Goal: Use online tool/utility: Utilize a website feature to perform a specific function

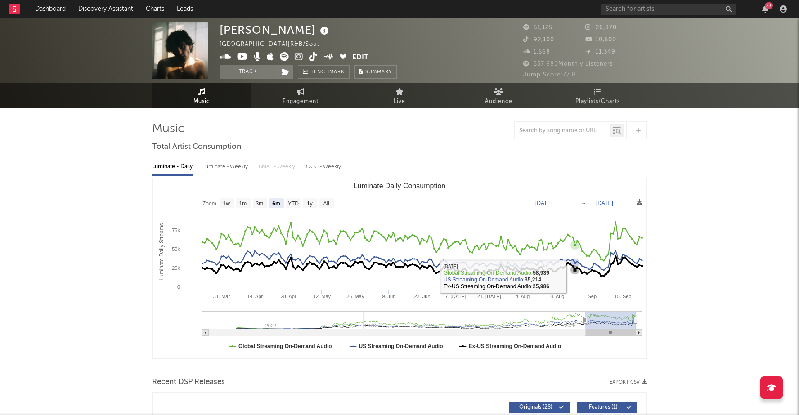
select select "6m"
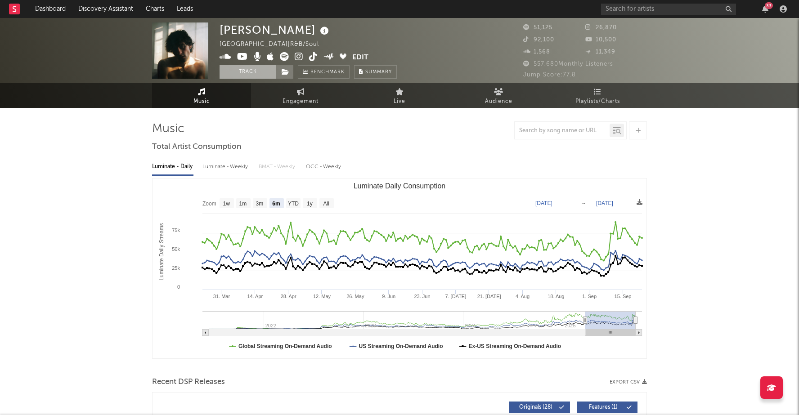
click at [238, 71] on button "Track" at bounding box center [248, 72] width 56 height 14
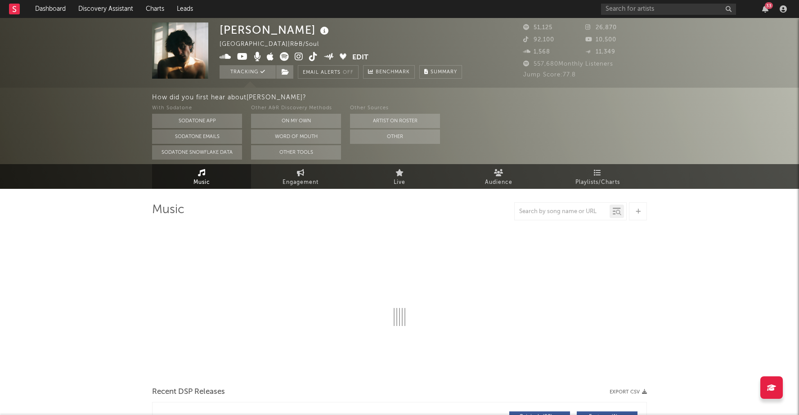
select select "6m"
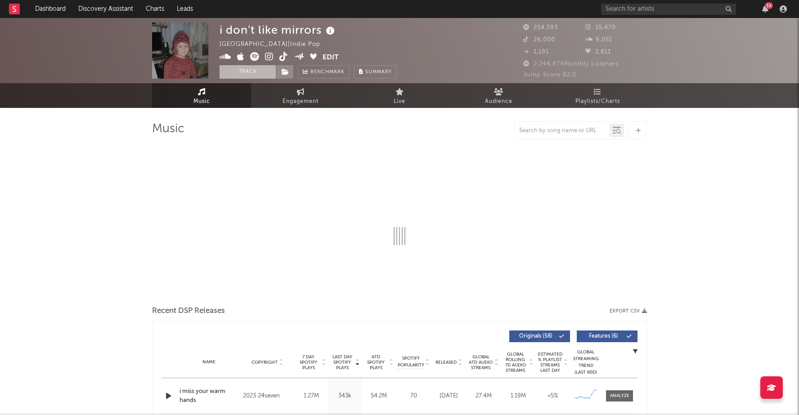
click at [251, 67] on button "Track" at bounding box center [248, 72] width 56 height 14
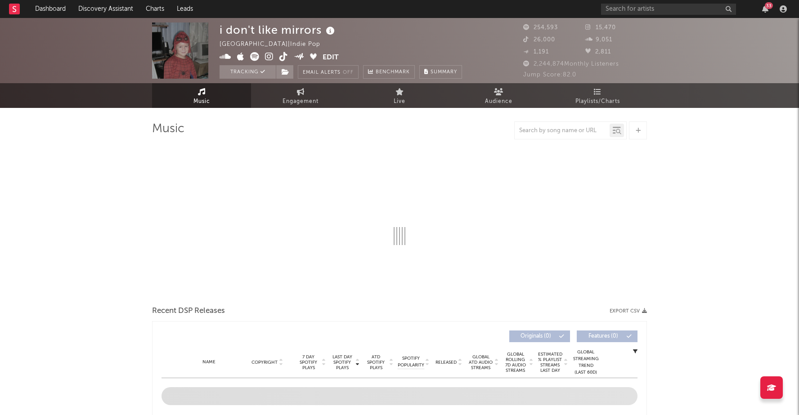
select select "6m"
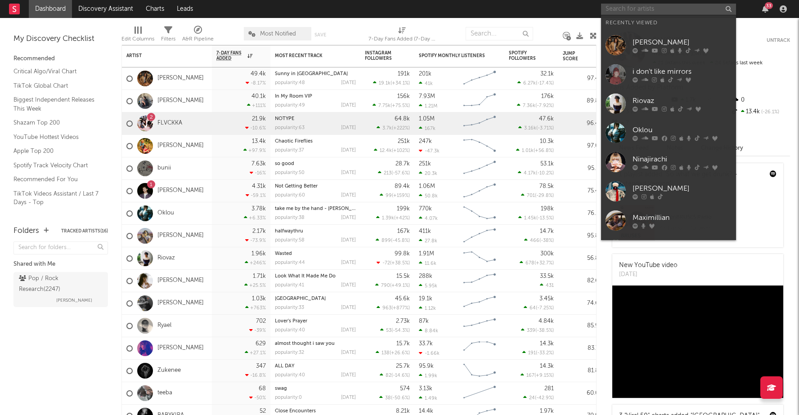
click at [642, 9] on input "text" at bounding box center [668, 9] width 135 height 11
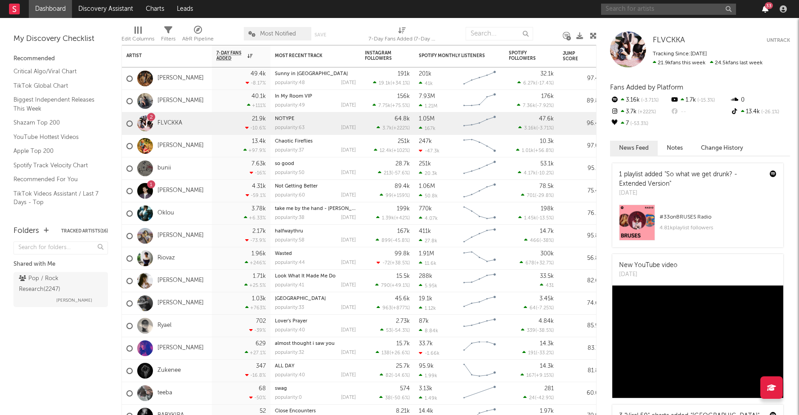
click at [763, 13] on icon "button" at bounding box center [766, 8] width 6 height 7
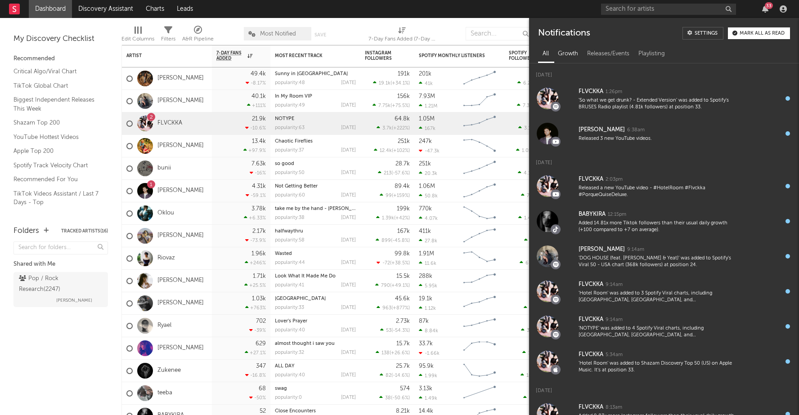
click at [564, 54] on div "Growth" at bounding box center [568, 53] width 29 height 15
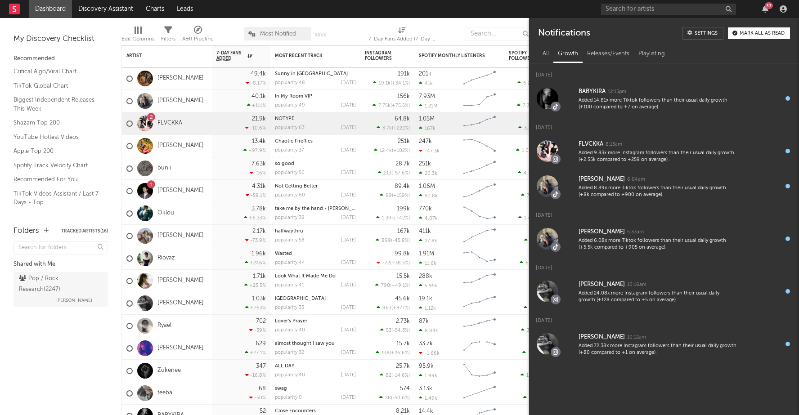
click at [749, 31] on button "Mark all as read" at bounding box center [759, 33] width 62 height 12
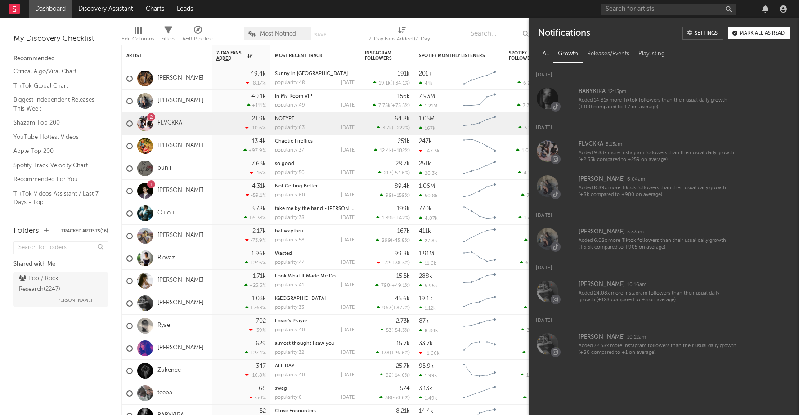
click at [545, 60] on div "All" at bounding box center [545, 53] width 15 height 15
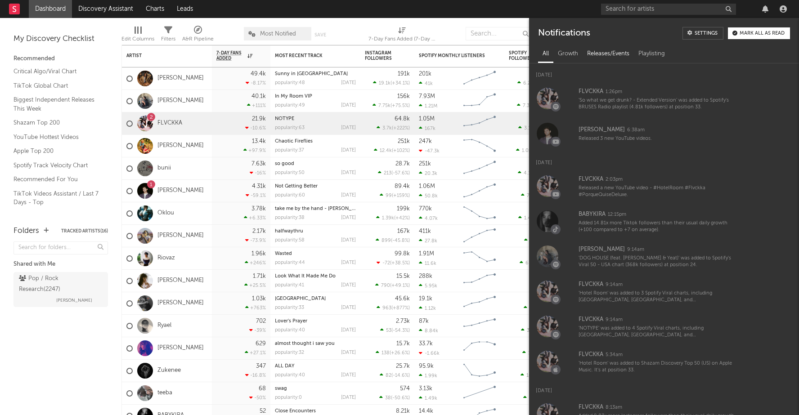
click at [604, 55] on div "Releases/Events" at bounding box center [608, 53] width 51 height 15
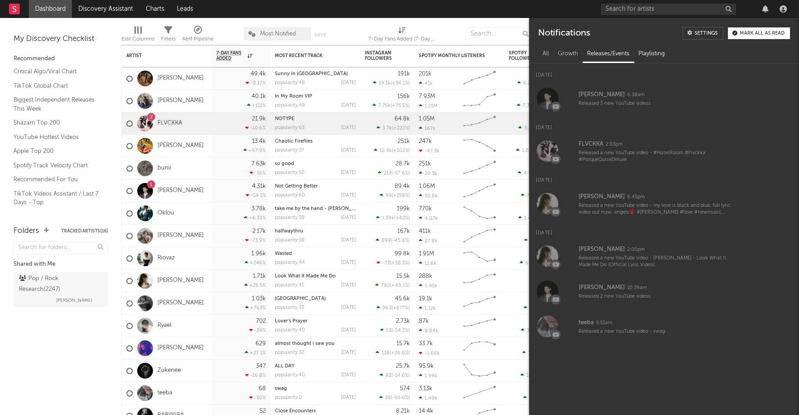
click at [650, 53] on div "Playlisting" at bounding box center [652, 53] width 36 height 15
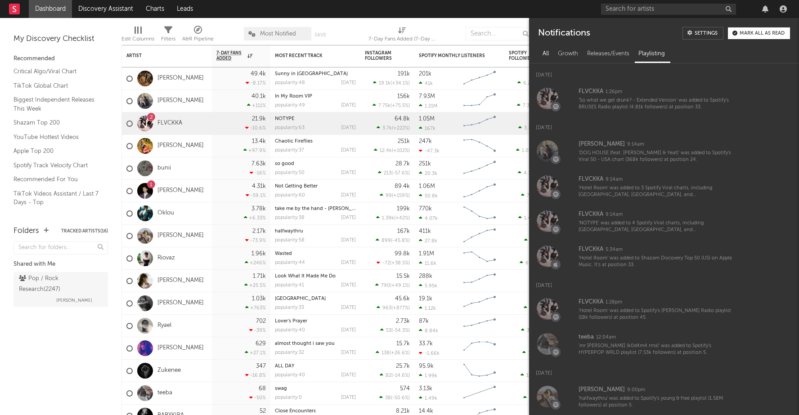
click at [545, 57] on div "All" at bounding box center [545, 53] width 15 height 15
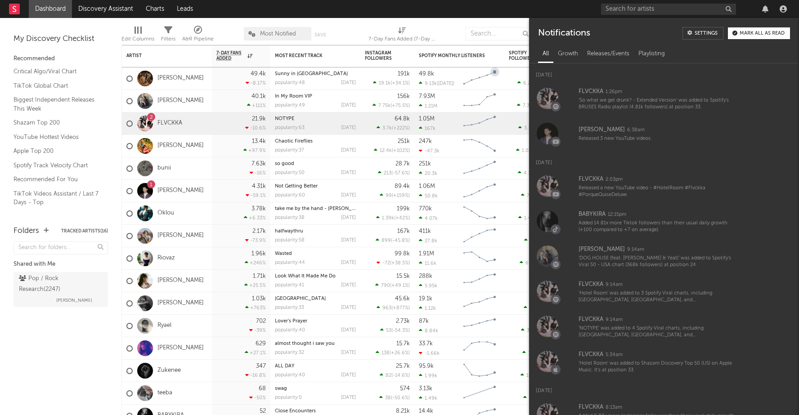
click at [445, 27] on div at bounding box center [451, 34] width 17 height 23
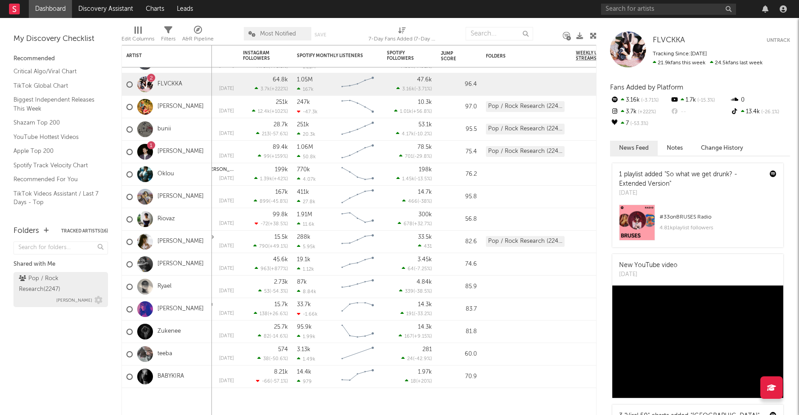
click at [77, 282] on div "Pop / Rock Research ( 2247 )" at bounding box center [59, 285] width 81 height 22
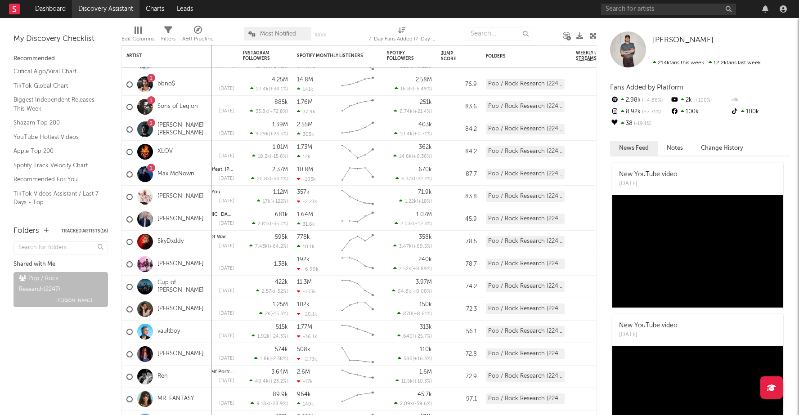
click at [93, 11] on link "Discovery Assistant" at bounding box center [106, 9] width 68 height 18
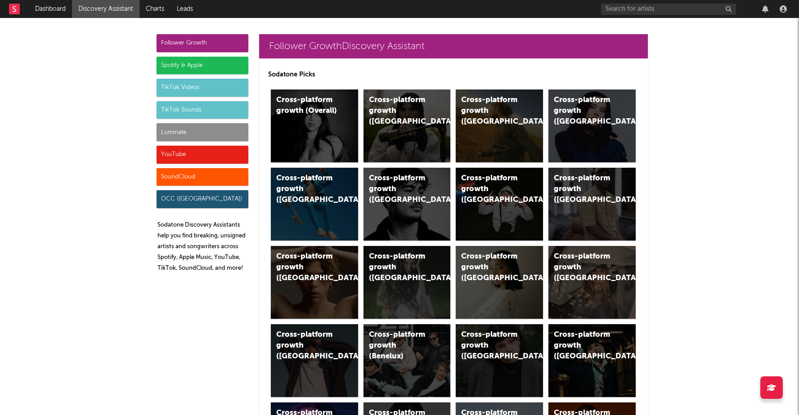
click at [220, 59] on div "Spotify & Apple" at bounding box center [203, 66] width 92 height 18
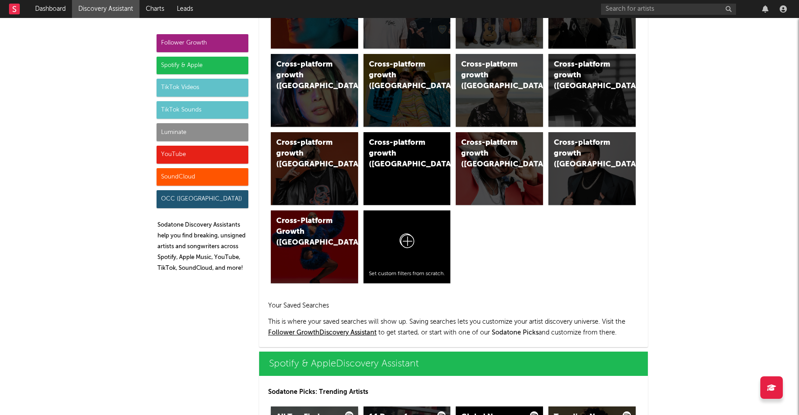
scroll to position [900, 0]
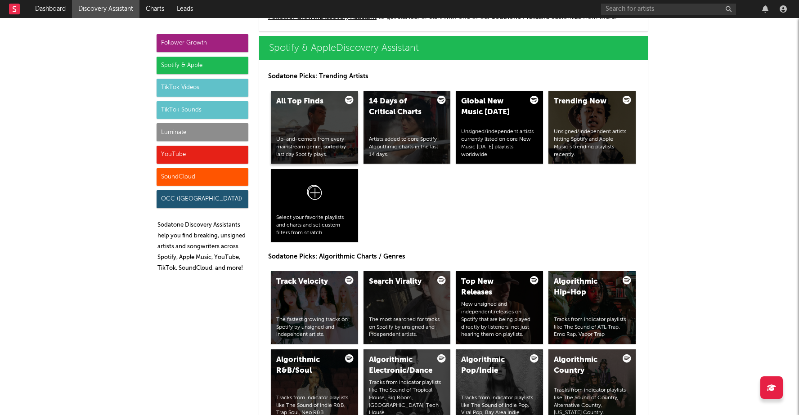
click at [310, 115] on div "All Top Finds Up-and-comers from every mainstream genre, sorted by last day Spo…" at bounding box center [314, 127] width 87 height 73
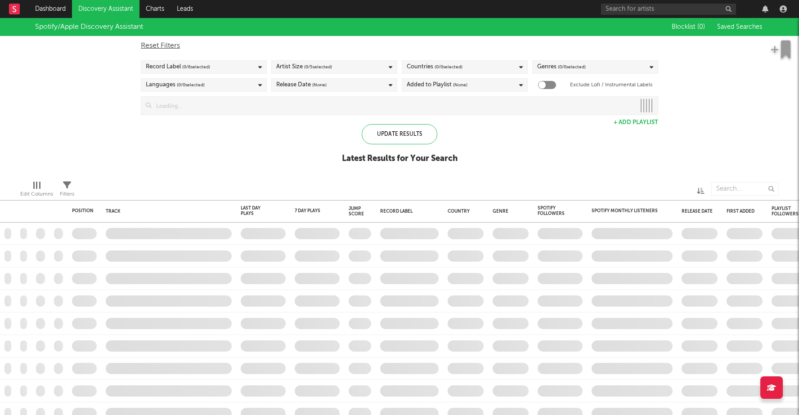
checkbox input "true"
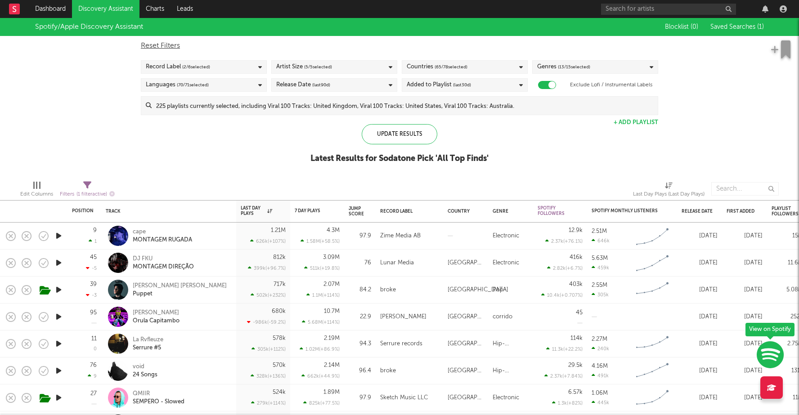
click at [191, 71] on span "( 2 / 6 selected)" at bounding box center [196, 67] width 28 height 11
click at [99, 123] on div "Spotify/Apple Discovery Assistant Blocklist ( 0 ) Saved Searches ( 1 ) Reset Fi…" at bounding box center [399, 95] width 799 height 155
click at [188, 88] on span "( 70 / 71 selected)" at bounding box center [193, 85] width 32 height 11
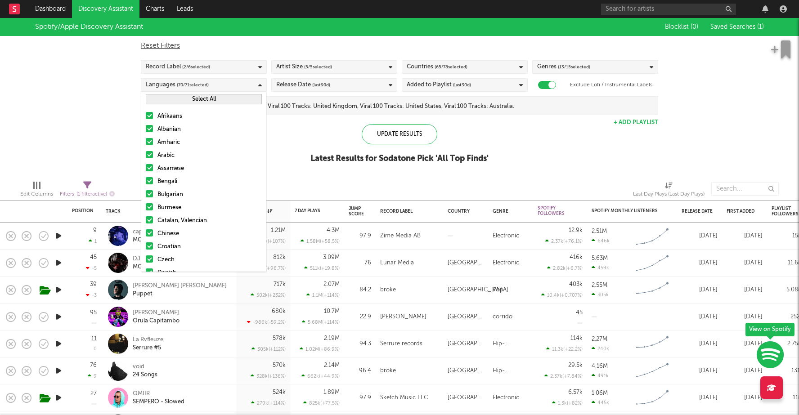
click at [151, 117] on div at bounding box center [149, 115] width 7 height 7
click at [146, 117] on input "Afrikaans" at bounding box center [146, 116] width 0 height 11
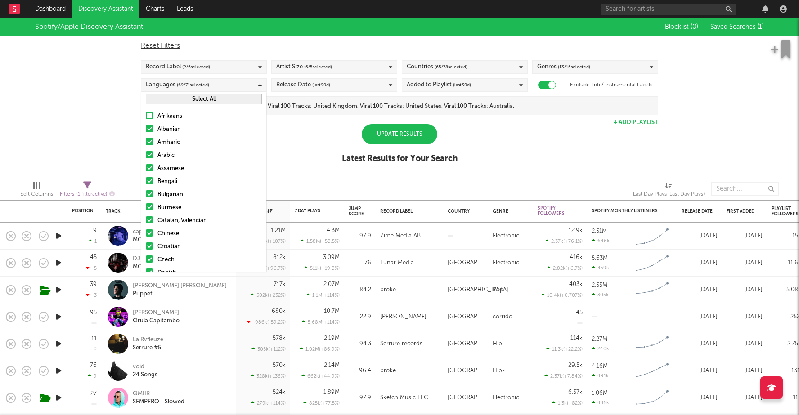
click at [151, 126] on div at bounding box center [149, 128] width 7 height 7
click at [146, 126] on input "Albanian" at bounding box center [146, 129] width 0 height 11
click at [149, 141] on div at bounding box center [149, 141] width 7 height 7
click at [146, 141] on input "Amharic" at bounding box center [146, 142] width 0 height 11
click at [149, 159] on label "Arabic" at bounding box center [204, 155] width 116 height 11
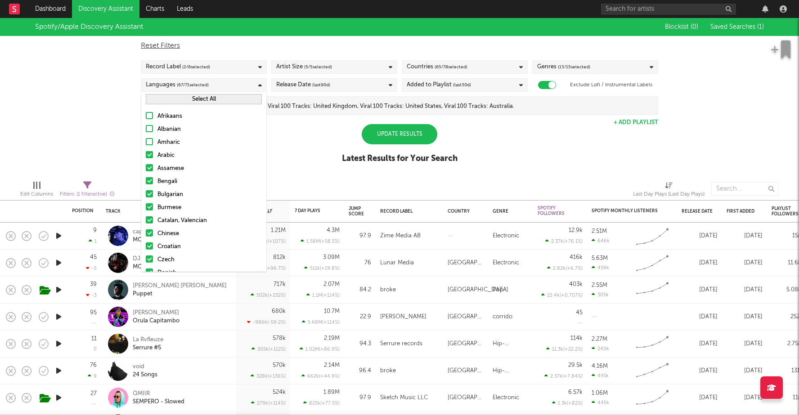
click at [146, 159] on input "Arabic" at bounding box center [146, 155] width 0 height 11
click at [149, 168] on div at bounding box center [149, 167] width 7 height 7
click at [146, 168] on input "Assamese" at bounding box center [146, 168] width 0 height 11
click at [149, 190] on label "Bulgarian" at bounding box center [204, 195] width 116 height 11
click at [146, 190] on input "Bulgarian" at bounding box center [146, 195] width 0 height 11
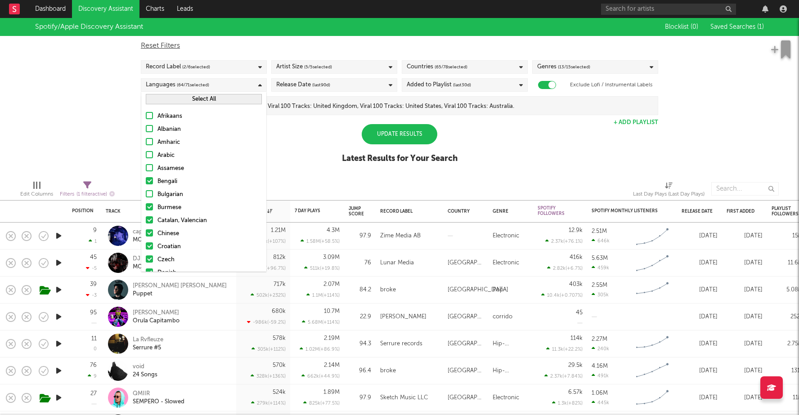
click at [151, 204] on div at bounding box center [149, 206] width 7 height 7
click at [146, 204] on input "Burmese" at bounding box center [146, 208] width 0 height 11
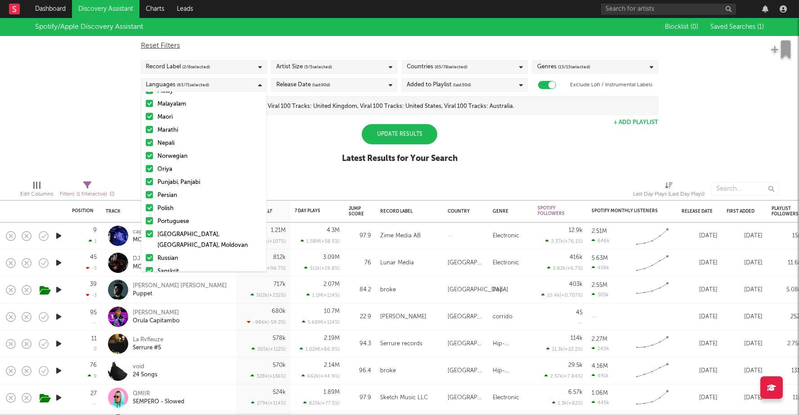
scroll to position [768, 0]
click at [167, 267] on div "Uncategorized" at bounding box center [210, 272] width 104 height 11
click at [146, 267] on input "Uncategorized" at bounding box center [146, 272] width 0 height 11
click at [168, 254] on div "Other" at bounding box center [210, 259] width 104 height 11
click at [146, 254] on input "Other" at bounding box center [146, 259] width 0 height 11
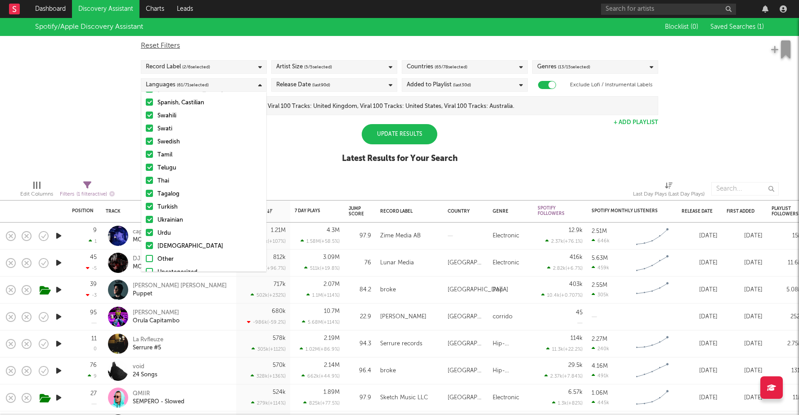
click at [169, 241] on div "[DEMOGRAPHIC_DATA]" at bounding box center [210, 246] width 104 height 11
click at [146, 241] on input "[DEMOGRAPHIC_DATA]" at bounding box center [146, 246] width 0 height 11
click at [170, 228] on div "Urdu" at bounding box center [210, 233] width 104 height 11
click at [146, 228] on input "Urdu" at bounding box center [146, 233] width 0 height 11
click at [174, 215] on div "Ukrainian" at bounding box center [210, 220] width 104 height 11
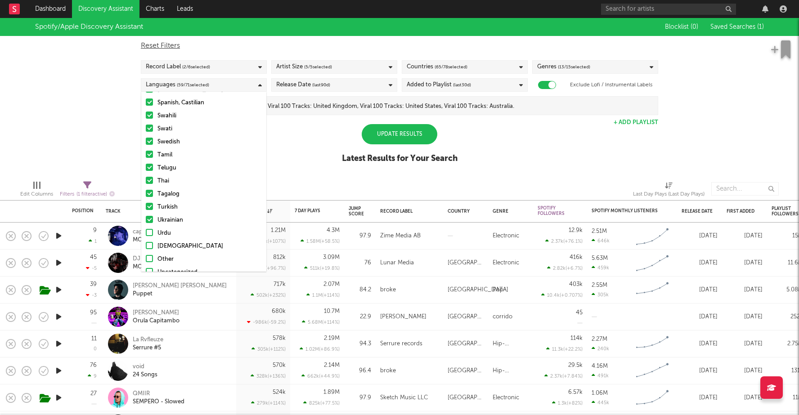
click at [146, 215] on input "Ukrainian" at bounding box center [146, 220] width 0 height 11
click at [174, 202] on div "Turkish" at bounding box center [210, 207] width 104 height 11
click at [146, 202] on input "Turkish" at bounding box center [146, 207] width 0 height 11
click at [175, 189] on div "Tagalog" at bounding box center [210, 194] width 104 height 11
click at [146, 189] on input "Tagalog" at bounding box center [146, 194] width 0 height 11
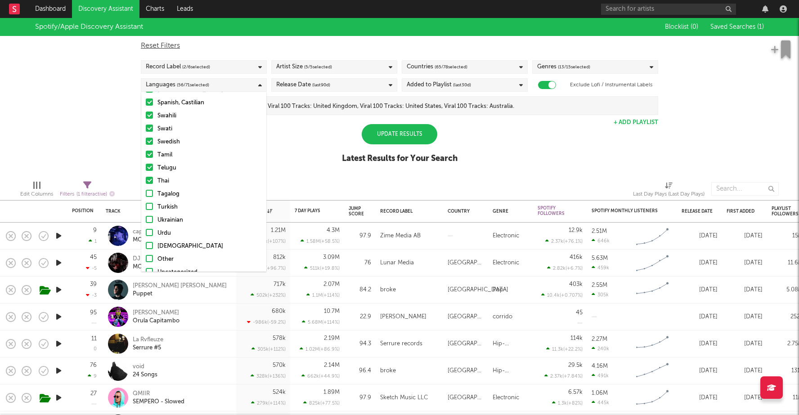
click at [175, 176] on div "Thai" at bounding box center [210, 181] width 104 height 11
click at [146, 176] on input "Thai" at bounding box center [146, 181] width 0 height 11
click at [176, 163] on div "Telugu" at bounding box center [210, 168] width 104 height 11
click at [146, 163] on input "Telugu" at bounding box center [146, 168] width 0 height 11
click at [178, 150] on div "Tamil" at bounding box center [210, 155] width 104 height 11
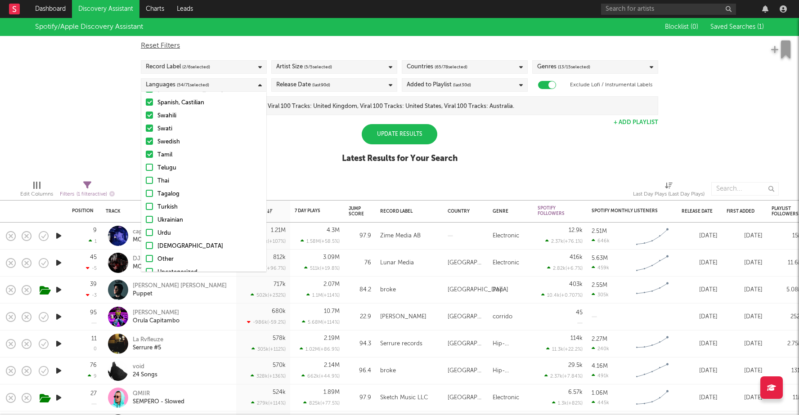
click at [146, 150] on input "Tamil" at bounding box center [146, 155] width 0 height 11
click at [181, 137] on div "Swedish" at bounding box center [210, 142] width 104 height 11
click at [146, 137] on input "Swedish" at bounding box center [146, 142] width 0 height 11
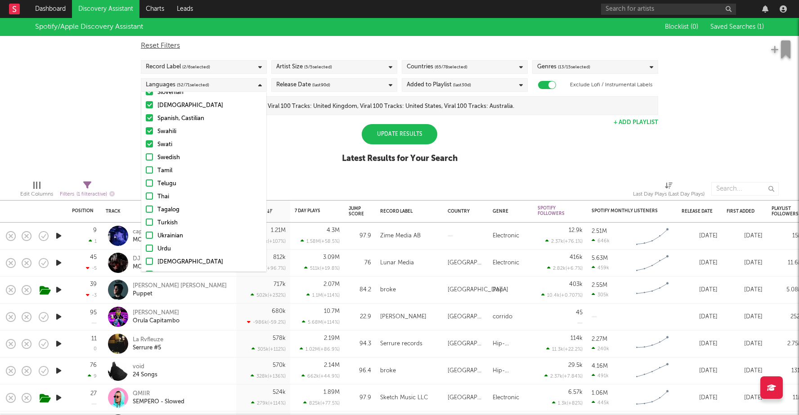
click at [176, 140] on div "Swati" at bounding box center [210, 145] width 104 height 11
click at [146, 140] on input "Swati" at bounding box center [146, 145] width 0 height 11
click at [176, 126] on div "Swahili" at bounding box center [210, 131] width 104 height 11
click at [146, 126] on input "Swahili" at bounding box center [146, 131] width 0 height 11
click at [176, 113] on div "Spanish, Castilian" at bounding box center [210, 118] width 104 height 11
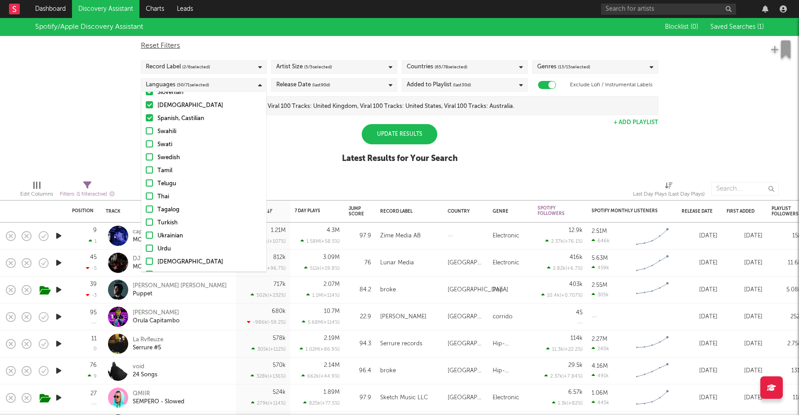
click at [146, 113] on input "Spanish, Castilian" at bounding box center [146, 118] width 0 height 11
click at [175, 140] on div "Spanish, Castilian" at bounding box center [210, 145] width 104 height 11
click at [146, 140] on input "Spanish, Castilian" at bounding box center [146, 145] width 0 height 11
click at [174, 127] on div "[DEMOGRAPHIC_DATA]" at bounding box center [210, 132] width 104 height 11
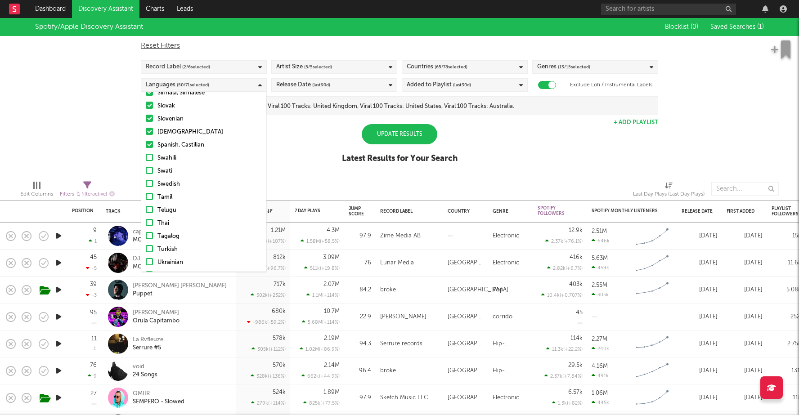
click at [146, 127] on input "[DEMOGRAPHIC_DATA]" at bounding box center [146, 132] width 0 height 11
click at [174, 114] on div "Slovenian" at bounding box center [210, 119] width 104 height 11
click at [146, 114] on input "Slovenian" at bounding box center [146, 119] width 0 height 11
click at [174, 101] on div "Slovak" at bounding box center [210, 106] width 104 height 11
click at [146, 101] on input "Slovak" at bounding box center [146, 106] width 0 height 11
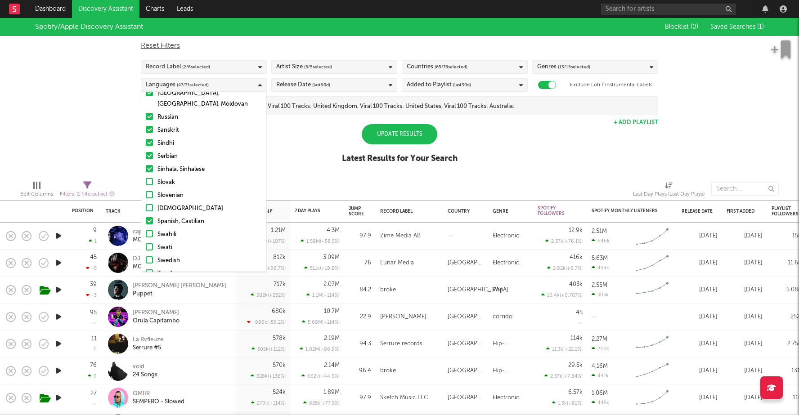
scroll to position [627, 0]
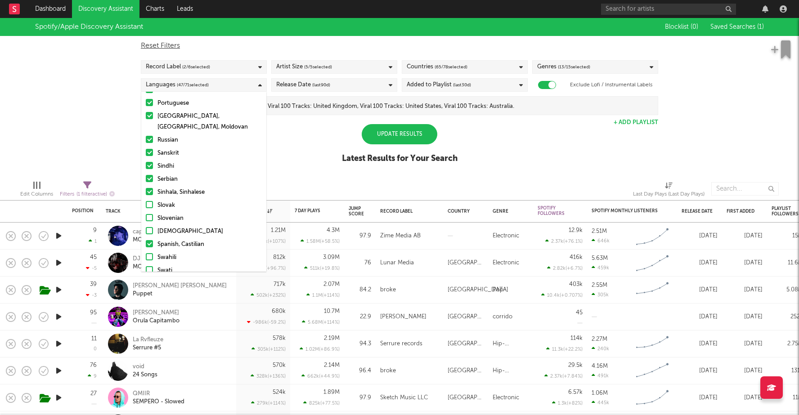
click at [174, 187] on div "Sinhala, Sinhalese" at bounding box center [210, 192] width 104 height 11
click at [146, 187] on input "Sinhala, Sinhalese" at bounding box center [146, 192] width 0 height 11
click at [174, 174] on div "Serbian" at bounding box center [210, 179] width 104 height 11
click at [146, 174] on input "Serbian" at bounding box center [146, 179] width 0 height 11
click at [174, 161] on div "Sindhi" at bounding box center [210, 166] width 104 height 11
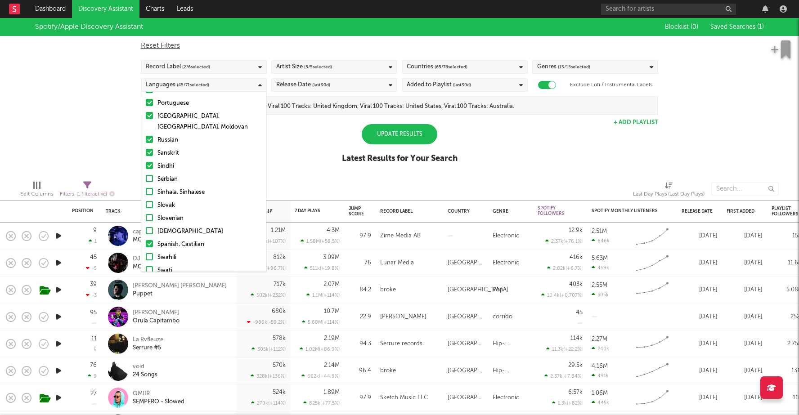
click at [146, 161] on input "Sindhi" at bounding box center [146, 166] width 0 height 11
click at [174, 148] on div "Sanskrit" at bounding box center [210, 153] width 104 height 11
click at [146, 148] on input "Sanskrit" at bounding box center [146, 153] width 0 height 11
click at [179, 135] on div "Russian" at bounding box center [210, 140] width 104 height 11
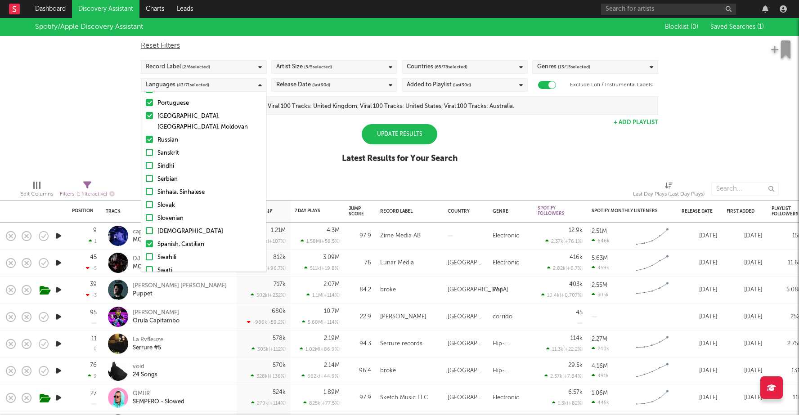
click at [146, 135] on input "Russian" at bounding box center [146, 140] width 0 height 11
click at [180, 111] on div "[GEOGRAPHIC_DATA], [GEOGRAPHIC_DATA], Moldovan" at bounding box center [210, 122] width 104 height 22
click at [146, 111] on input "[GEOGRAPHIC_DATA], [GEOGRAPHIC_DATA], Moldovan" at bounding box center [146, 122] width 0 height 22
click at [181, 104] on div "Portuguese" at bounding box center [210, 103] width 104 height 11
click at [146, 104] on input "Portuguese" at bounding box center [146, 103] width 0 height 11
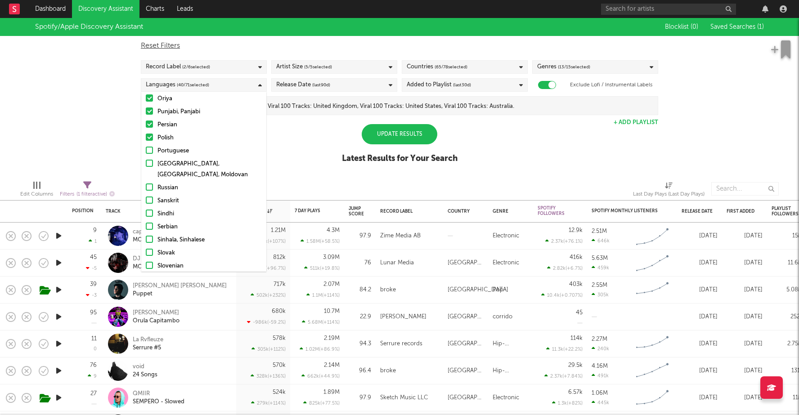
scroll to position [578, 0]
click at [172, 140] on div "Polish" at bounding box center [210, 139] width 104 height 11
click at [146, 140] on input "Polish" at bounding box center [146, 139] width 0 height 11
click at [179, 129] on div "Persian" at bounding box center [210, 126] width 104 height 11
click at [146, 129] on input "Persian" at bounding box center [146, 126] width 0 height 11
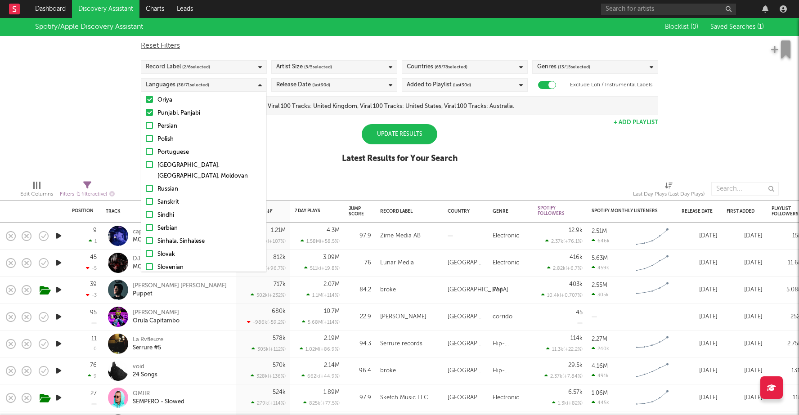
click at [184, 117] on div "Punjabi, Panjabi" at bounding box center [210, 113] width 104 height 11
click at [146, 117] on input "Punjabi, Panjabi" at bounding box center [146, 113] width 0 height 11
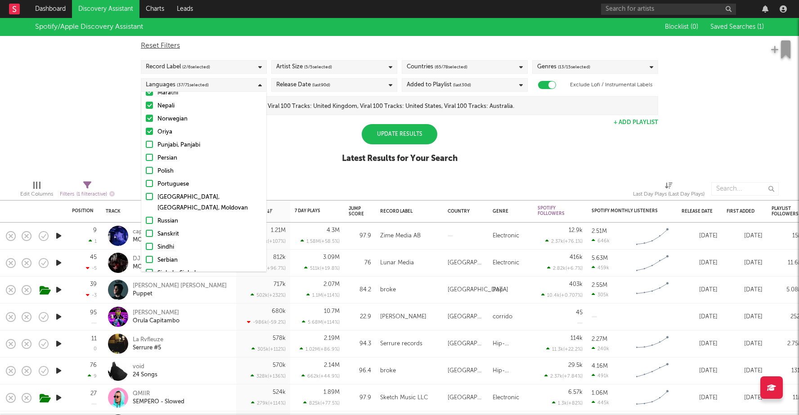
scroll to position [542, 0]
click at [165, 131] on div "Oriya" at bounding box center [210, 136] width 104 height 11
click at [146, 131] on input "Oriya" at bounding box center [146, 136] width 0 height 11
click at [169, 120] on div "Norwegian" at bounding box center [210, 122] width 104 height 11
click at [146, 120] on input "Norwegian" at bounding box center [146, 122] width 0 height 11
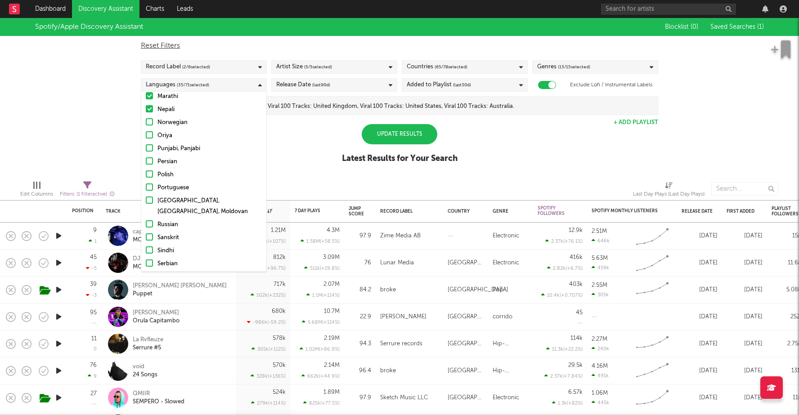
click at [170, 112] on div "Nepali" at bounding box center [210, 109] width 104 height 11
click at [146, 112] on input "Nepali" at bounding box center [146, 109] width 0 height 11
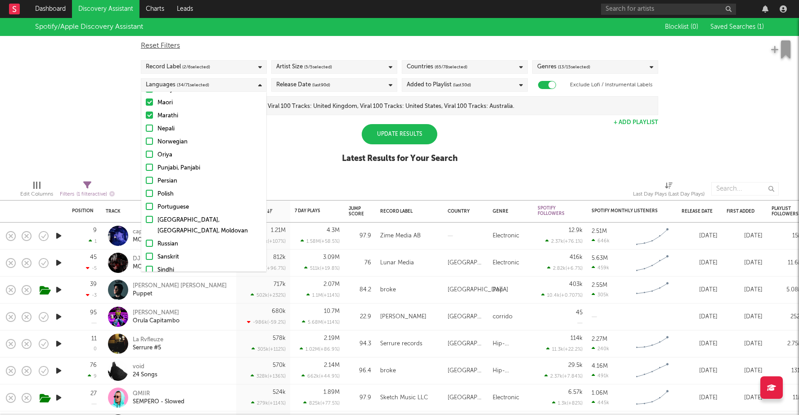
scroll to position [518, 0]
click at [169, 120] on div "Marathi" at bounding box center [210, 121] width 104 height 11
click at [146, 120] on input "Marathi" at bounding box center [146, 121] width 0 height 11
click at [171, 108] on div "Maori" at bounding box center [210, 108] width 104 height 11
click at [146, 108] on input "Maori" at bounding box center [146, 108] width 0 height 11
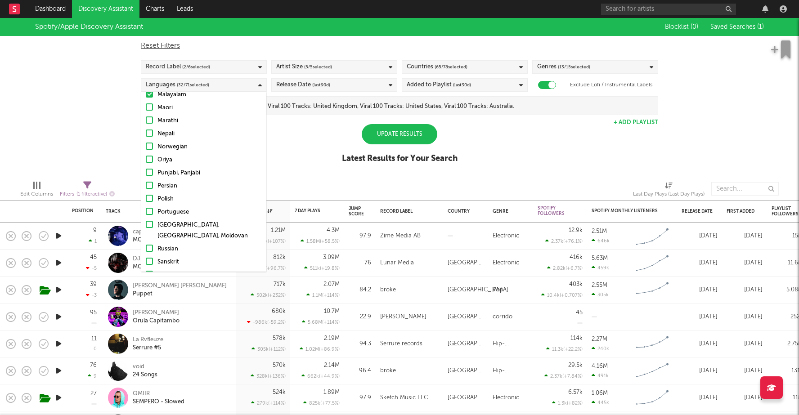
click at [177, 96] on div "Malayalam" at bounding box center [210, 95] width 104 height 11
click at [146, 96] on input "Malayalam" at bounding box center [146, 95] width 0 height 11
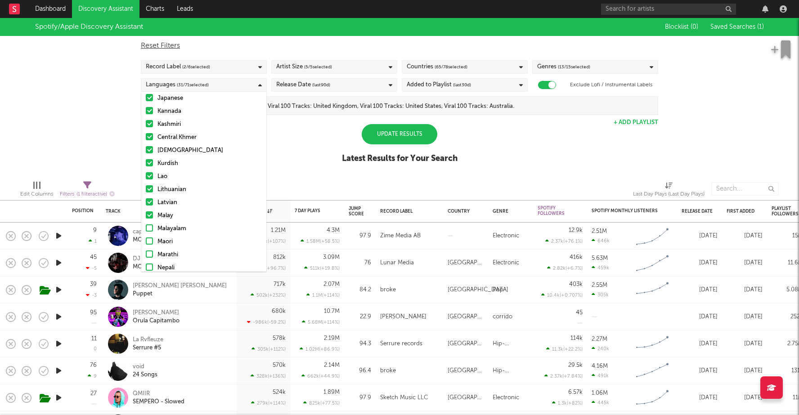
scroll to position [370, 0]
click at [164, 190] on div "Lao" at bounding box center [210, 190] width 104 height 11
click at [146, 190] on input "Lao" at bounding box center [146, 190] width 0 height 11
click at [164, 209] on div "Afrikaans Albanian Amharic Arabic Assamese Bengali Bulgarian Burmese Catalan, V…" at bounding box center [203, 208] width 125 height 944
click at [164, 217] on div "Latvian" at bounding box center [210, 216] width 104 height 11
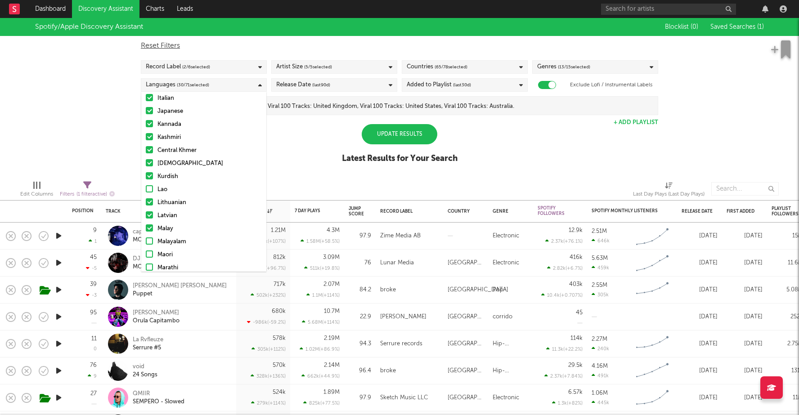
click at [146, 217] on input "Latvian" at bounding box center [146, 216] width 0 height 11
click at [164, 224] on div "Malay" at bounding box center [210, 229] width 104 height 11
click at [146, 224] on input "Malay" at bounding box center [146, 229] width 0 height 11
click at [162, 201] on div "Lithuanian" at bounding box center [210, 203] width 104 height 11
click at [146, 201] on input "Lithuanian" at bounding box center [146, 203] width 0 height 11
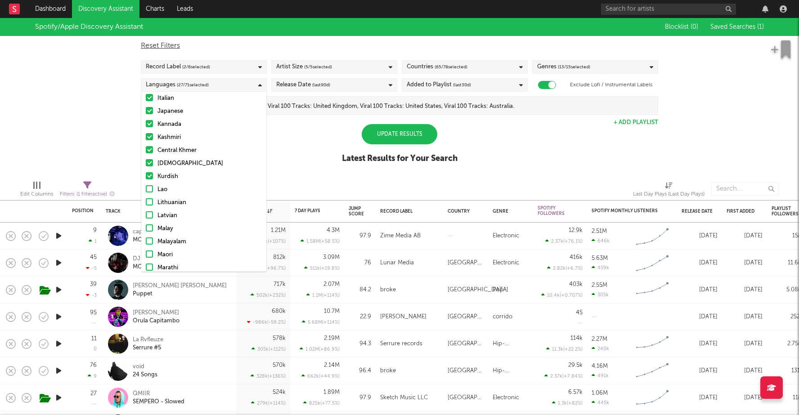
click at [165, 177] on div "Kurdish" at bounding box center [210, 177] width 104 height 11
click at [146, 177] on input "Kurdish" at bounding box center [146, 177] width 0 height 11
click at [165, 164] on div "[DEMOGRAPHIC_DATA]" at bounding box center [210, 163] width 104 height 11
click at [146, 164] on input "[DEMOGRAPHIC_DATA]" at bounding box center [146, 163] width 0 height 11
click at [170, 149] on div "Central Khmer" at bounding box center [210, 150] width 104 height 11
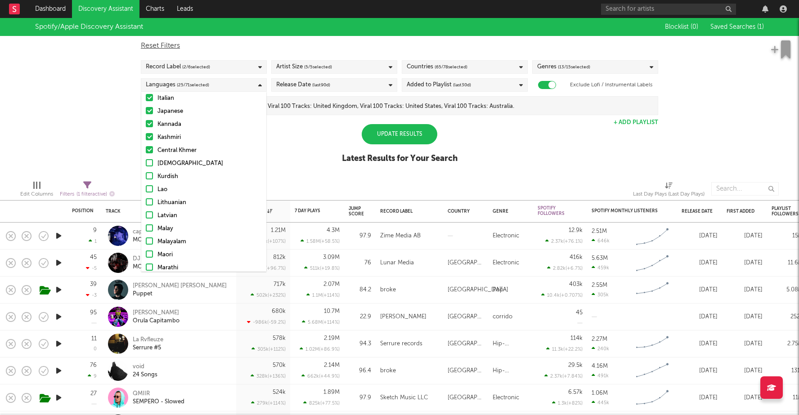
click at [146, 149] on input "Central Khmer" at bounding box center [146, 150] width 0 height 11
click at [171, 136] on div "Kashmiri" at bounding box center [210, 137] width 104 height 11
click at [146, 136] on input "Kashmiri" at bounding box center [146, 137] width 0 height 11
click at [171, 128] on div "Kannada" at bounding box center [210, 124] width 104 height 11
click at [146, 128] on input "Kannada" at bounding box center [146, 124] width 0 height 11
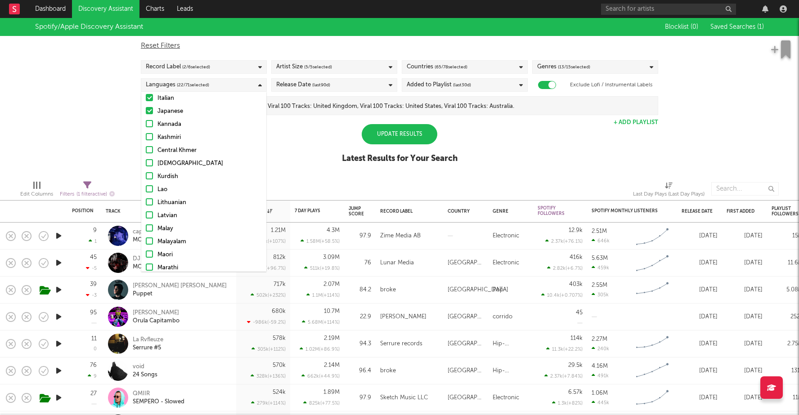
click at [173, 113] on div "Japanese" at bounding box center [210, 111] width 104 height 11
click at [146, 113] on input "Japanese" at bounding box center [146, 111] width 0 height 11
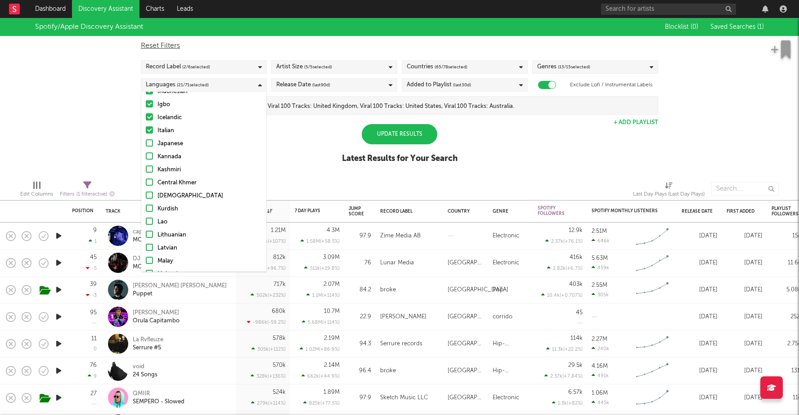
scroll to position [333, 0]
click at [173, 113] on div "Igbo" at bounding box center [210, 110] width 104 height 11
click at [146, 113] on input "Igbo" at bounding box center [146, 110] width 0 height 11
click at [173, 124] on div "Icelandic" at bounding box center [210, 123] width 104 height 11
click at [146, 124] on input "Icelandic" at bounding box center [146, 123] width 0 height 11
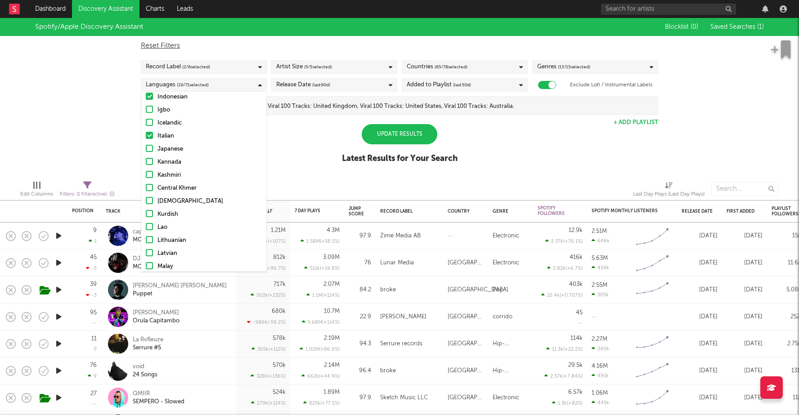
click at [173, 131] on div "Italian" at bounding box center [210, 136] width 104 height 11
click at [146, 131] on input "Italian" at bounding box center [146, 136] width 0 height 11
click at [173, 140] on div "Italian" at bounding box center [210, 136] width 104 height 11
click at [146, 140] on input "Italian" at bounding box center [146, 136] width 0 height 11
click at [163, 135] on div "Italian" at bounding box center [210, 136] width 104 height 11
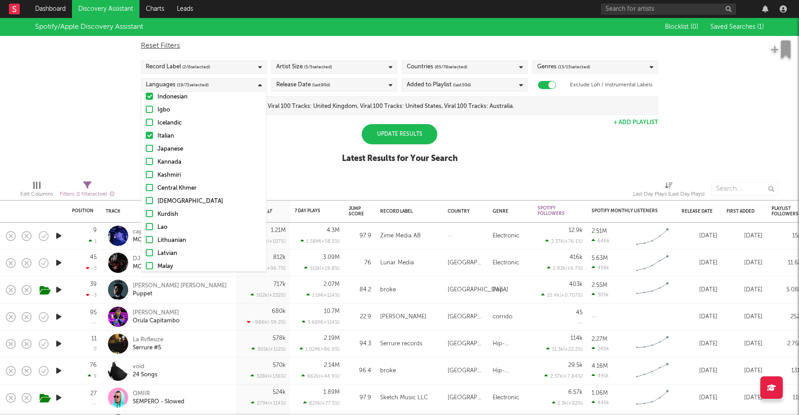
click at [146, 135] on input "Italian" at bounding box center [146, 136] width 0 height 11
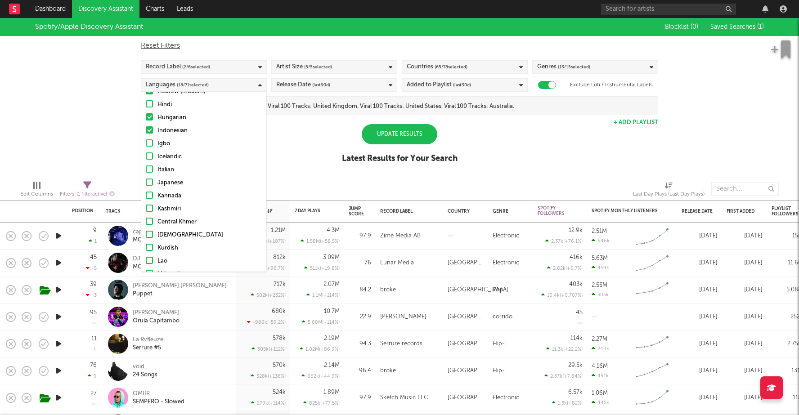
scroll to position [288, 0]
click at [163, 135] on div "Afrikaans Albanian Amharic Arabic Assamese Bengali Bulgarian Burmese Catalan, V…" at bounding box center [203, 291] width 125 height 944
click at [165, 135] on div "Afrikaans Albanian Amharic Arabic Assamese Bengali Bulgarian Burmese Catalan, V…" at bounding box center [203, 291] width 125 height 944
click at [167, 130] on div "Hungarian" at bounding box center [210, 128] width 104 height 11
click at [146, 130] on input "Hungarian" at bounding box center [146, 128] width 0 height 11
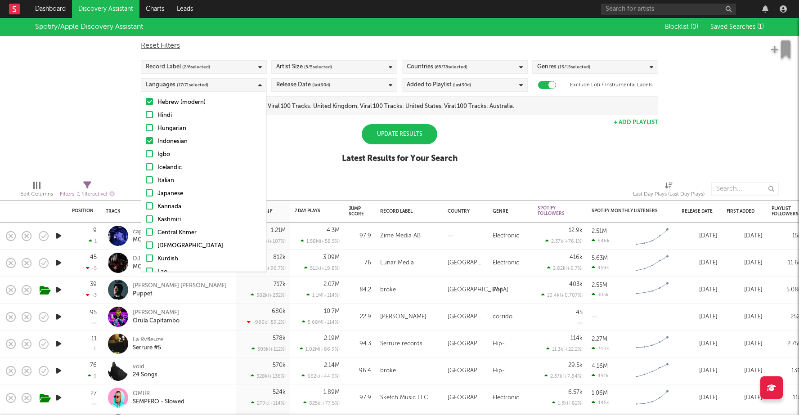
click at [167, 138] on div "Indonesian" at bounding box center [210, 141] width 104 height 11
click at [146, 138] on input "Indonesian" at bounding box center [146, 141] width 0 height 11
click at [169, 99] on div "Hebrew (modern)" at bounding box center [210, 102] width 104 height 11
click at [146, 99] on input "Hebrew (modern)" at bounding box center [146, 102] width 0 height 11
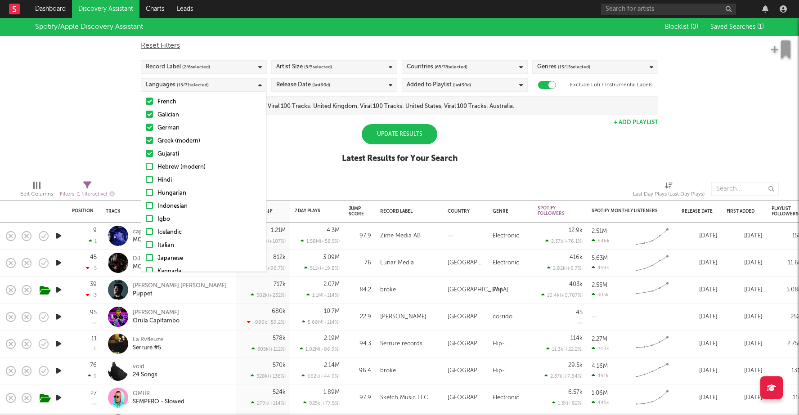
click at [170, 153] on div "Gujarati" at bounding box center [210, 154] width 104 height 11
click at [146, 153] on input "Gujarati" at bounding box center [146, 154] width 0 height 11
click at [173, 137] on div "Greek (modern)" at bounding box center [210, 141] width 104 height 11
click at [146, 137] on input "Greek (modern)" at bounding box center [146, 141] width 0 height 11
click at [172, 127] on div "German" at bounding box center [210, 128] width 104 height 11
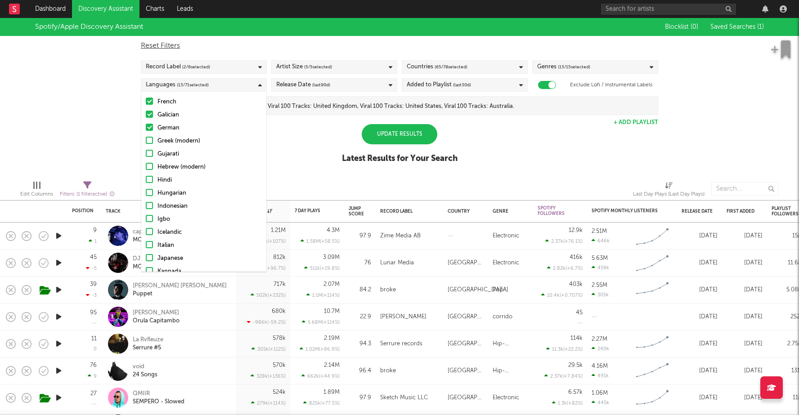
click at [146, 127] on input "German" at bounding box center [146, 128] width 0 height 11
click at [172, 117] on div "Galician" at bounding box center [210, 115] width 104 height 11
click at [146, 117] on input "Galician" at bounding box center [146, 115] width 0 height 11
click at [172, 123] on div "English" at bounding box center [210, 128] width 104 height 11
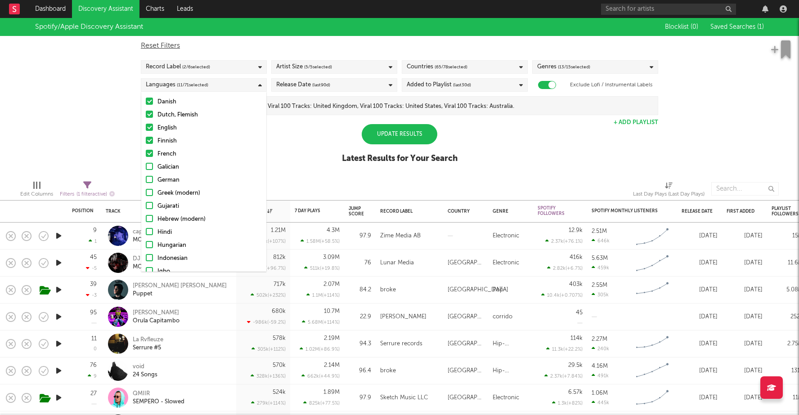
click at [146, 123] on input "English" at bounding box center [146, 128] width 0 height 11
click at [172, 125] on div "English" at bounding box center [210, 128] width 104 height 11
click at [146, 125] on input "English" at bounding box center [146, 128] width 0 height 11
click at [172, 132] on div "English" at bounding box center [210, 128] width 104 height 11
click at [146, 132] on input "English" at bounding box center [146, 128] width 0 height 11
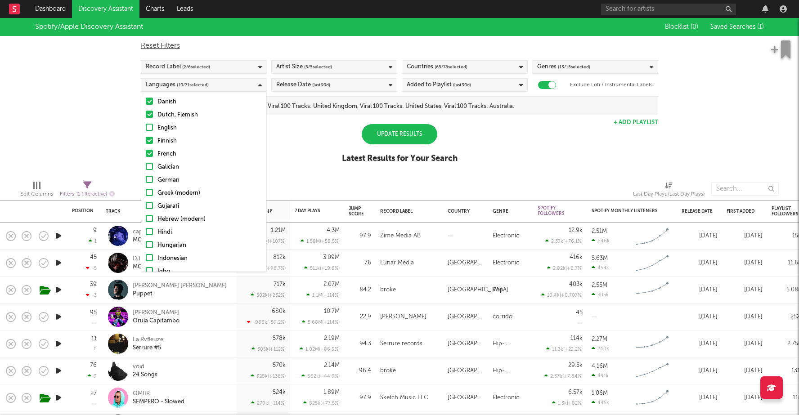
click at [171, 141] on div "Finnish" at bounding box center [210, 141] width 104 height 11
click at [146, 141] on input "Finnish" at bounding box center [146, 141] width 0 height 11
click at [171, 151] on div "French" at bounding box center [210, 154] width 104 height 11
click at [146, 151] on input "French" at bounding box center [146, 154] width 0 height 11
click at [171, 128] on div "English" at bounding box center [210, 128] width 104 height 11
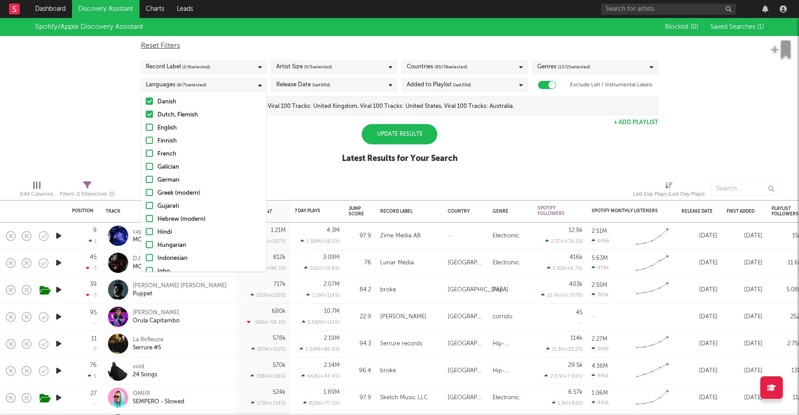
click at [146, 128] on input "English" at bounding box center [146, 128] width 0 height 11
click at [176, 114] on div "Dutch, Flemish" at bounding box center [210, 115] width 104 height 11
click at [146, 114] on input "Dutch, Flemish" at bounding box center [146, 115] width 0 height 11
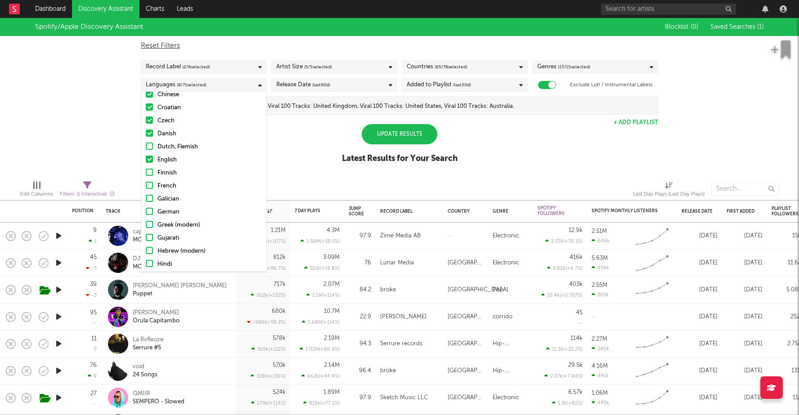
click at [171, 122] on div "Czech" at bounding box center [210, 121] width 104 height 11
click at [146, 122] on input "Czech" at bounding box center [146, 121] width 0 height 11
click at [171, 131] on div "Danish" at bounding box center [210, 134] width 104 height 11
click at [146, 131] on input "Danish" at bounding box center [146, 134] width 0 height 11
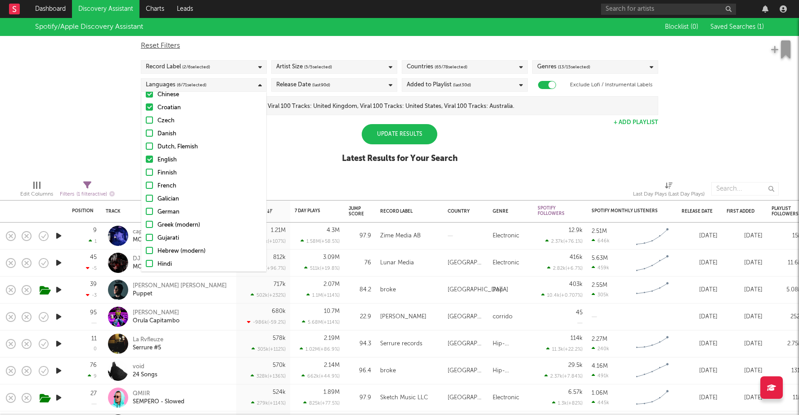
click at [178, 112] on div "Croatian" at bounding box center [210, 108] width 104 height 11
click at [146, 112] on input "Croatian" at bounding box center [146, 108] width 0 height 11
click at [174, 121] on div "Burmese" at bounding box center [210, 119] width 104 height 11
click at [146, 121] on input "Burmese" at bounding box center [146, 119] width 0 height 11
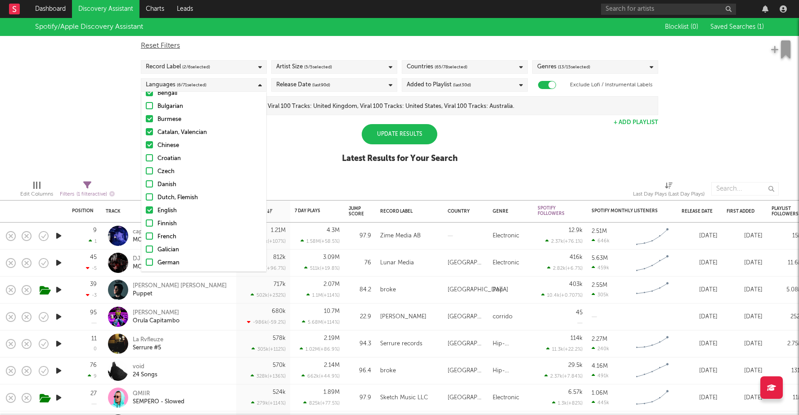
click at [174, 127] on div "Catalan, Valencian" at bounding box center [210, 132] width 104 height 11
click at [146, 127] on input "Catalan, Valencian" at bounding box center [146, 132] width 0 height 11
click at [174, 135] on div "Catalan, Valencian" at bounding box center [210, 132] width 104 height 11
click at [146, 135] on input "Catalan, Valencian" at bounding box center [146, 132] width 0 height 11
click at [174, 120] on div "Burmese" at bounding box center [210, 119] width 104 height 11
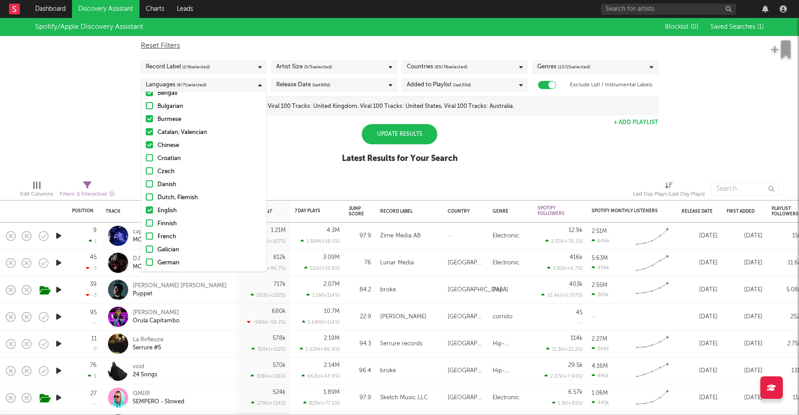
click at [146, 120] on input "Burmese" at bounding box center [146, 119] width 0 height 11
click at [173, 130] on div "Catalan, Valencian" at bounding box center [210, 132] width 104 height 11
click at [146, 130] on input "Catalan, Valencian" at bounding box center [146, 132] width 0 height 11
click at [173, 135] on div "Catalan, Valencian" at bounding box center [210, 132] width 104 height 11
click at [146, 135] on input "Catalan, Valencian" at bounding box center [146, 132] width 0 height 11
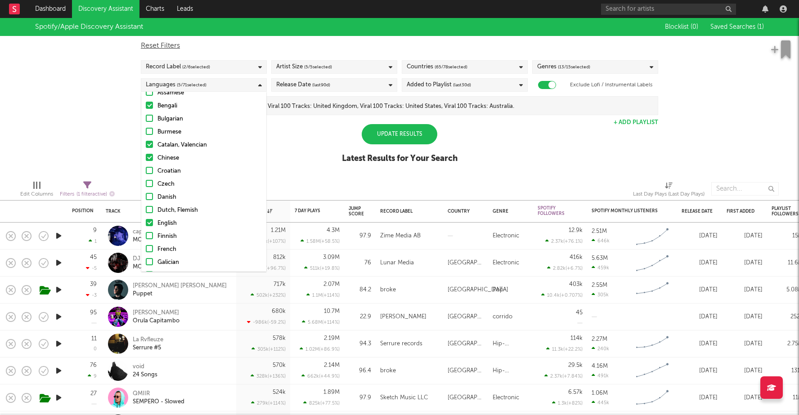
scroll to position [76, 0]
click at [173, 135] on div "Burmese" at bounding box center [210, 131] width 104 height 11
click at [146, 135] on input "Burmese" at bounding box center [146, 131] width 0 height 11
click at [173, 148] on div "Catalan, Valencian" at bounding box center [210, 145] width 104 height 11
click at [146, 148] on input "Catalan, Valencian" at bounding box center [146, 145] width 0 height 11
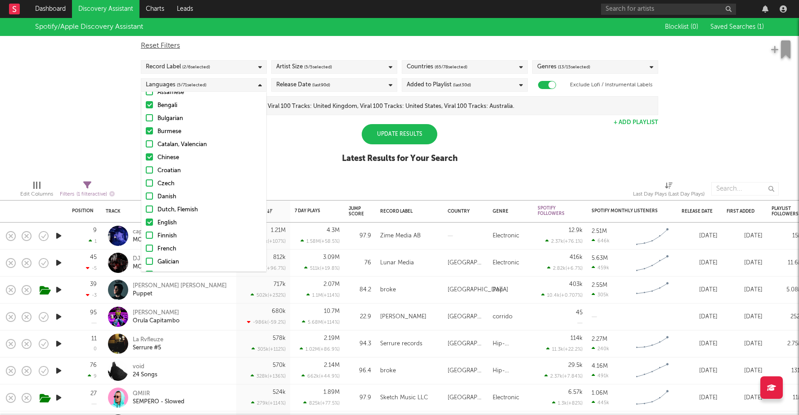
click at [175, 132] on div "Burmese" at bounding box center [210, 131] width 104 height 11
click at [146, 132] on input "Burmese" at bounding box center [146, 131] width 0 height 11
click at [175, 153] on div "Chinese" at bounding box center [210, 158] width 104 height 11
click at [146, 153] on input "Chinese" at bounding box center [146, 158] width 0 height 11
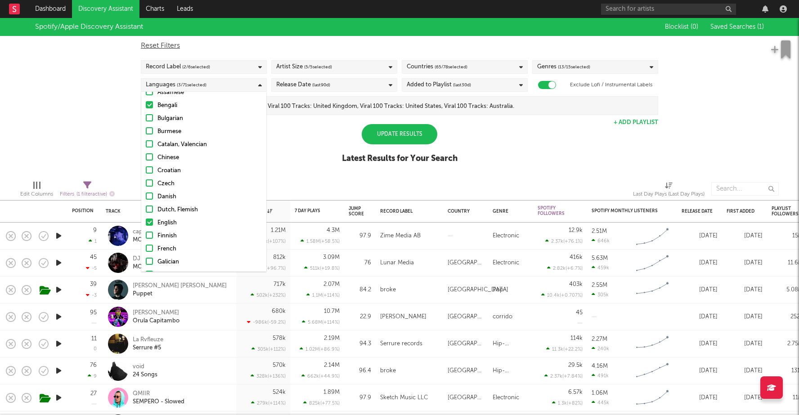
click at [180, 122] on div "Bulgarian" at bounding box center [210, 118] width 104 height 11
click at [146, 122] on input "Bulgarian" at bounding box center [146, 118] width 0 height 11
click at [180, 122] on div "Bulgarian" at bounding box center [210, 118] width 104 height 11
click at [146, 122] on input "Bulgarian" at bounding box center [146, 118] width 0 height 11
click at [175, 107] on div "Bengali" at bounding box center [210, 105] width 104 height 11
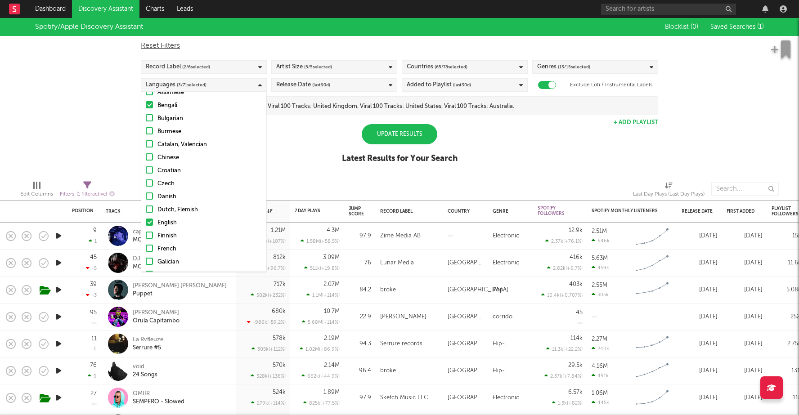
click at [146, 107] on input "Bengali" at bounding box center [146, 105] width 0 height 11
click at [290, 134] on div "Spotify/Apple Discovery Assistant Blocklist ( 0 ) Saved Searches ( 1 ) Reset Fi…" at bounding box center [399, 95] width 799 height 155
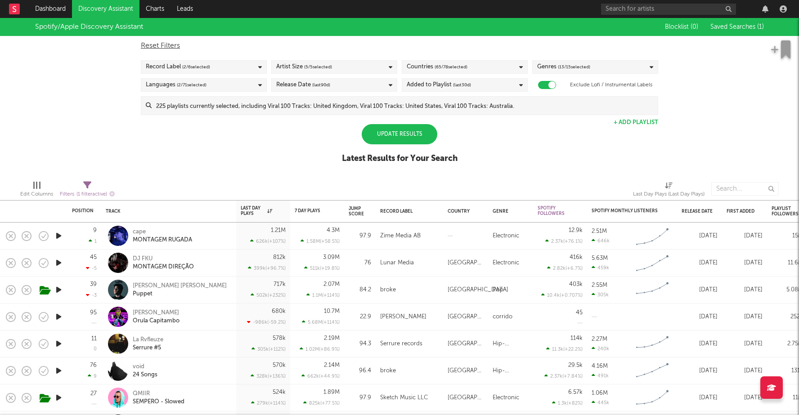
click at [314, 66] on span "( 5 / 5 selected)" at bounding box center [318, 67] width 28 height 11
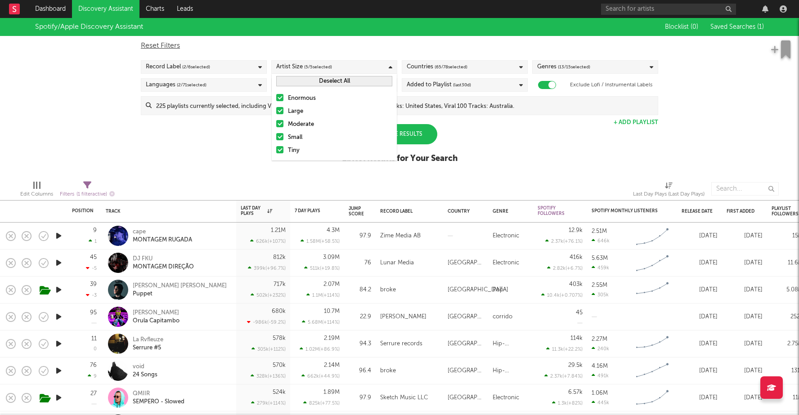
click at [314, 66] on span "( 5 / 5 selected)" at bounding box center [318, 67] width 28 height 11
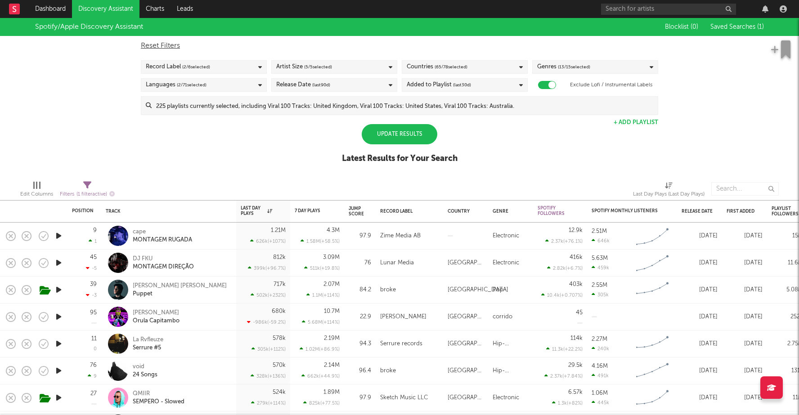
click at [311, 86] on div "Release Date (last 90 d)" at bounding box center [303, 85] width 54 height 11
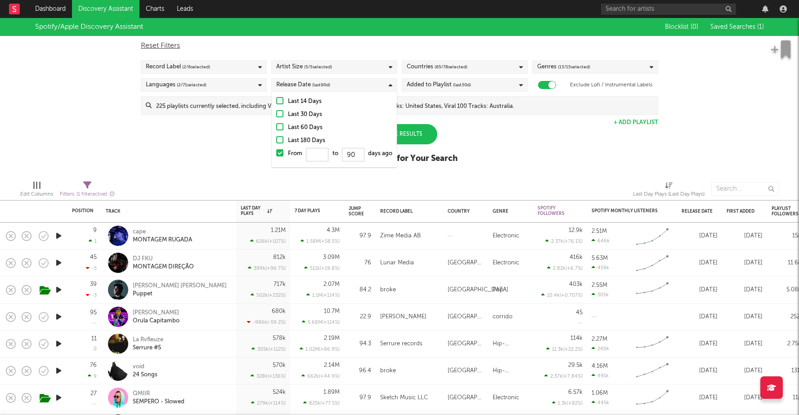
click at [282, 127] on div at bounding box center [279, 126] width 7 height 7
click at [276, 127] on input "Last 60 Days" at bounding box center [276, 127] width 0 height 11
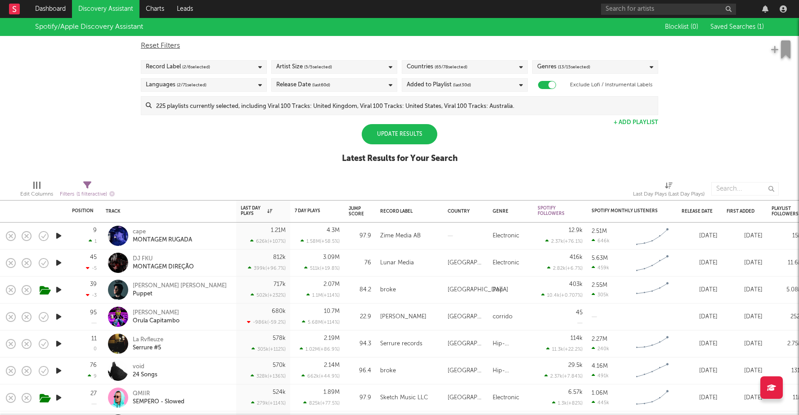
click at [254, 160] on div "Spotify/Apple Discovery Assistant Blocklist ( 0 ) Saved Searches ( 1 ) Reset Fi…" at bounding box center [399, 95] width 799 height 155
click at [434, 69] on div "Countries ( 65 / 78 selected)" at bounding box center [437, 67] width 61 height 11
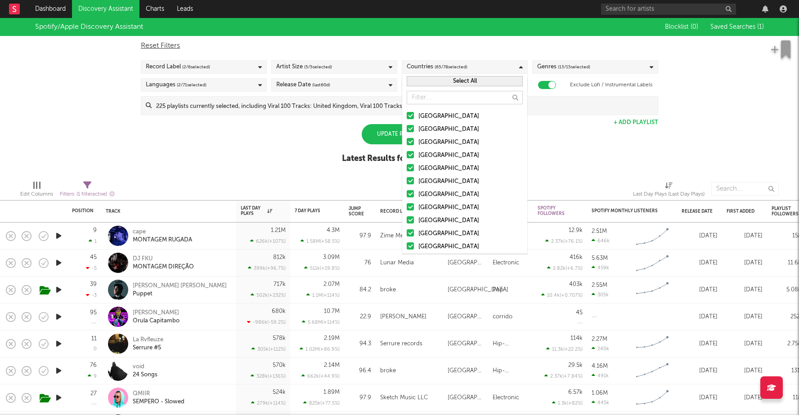
click at [430, 164] on div "[GEOGRAPHIC_DATA]" at bounding box center [471, 168] width 104 height 11
click at [407, 164] on input "[GEOGRAPHIC_DATA]" at bounding box center [407, 168] width 0 height 11
click at [430, 179] on div "[GEOGRAPHIC_DATA]" at bounding box center [471, 181] width 104 height 11
click at [407, 179] on input "[GEOGRAPHIC_DATA]" at bounding box center [407, 181] width 0 height 11
click at [430, 179] on div "[GEOGRAPHIC_DATA]" at bounding box center [471, 181] width 104 height 11
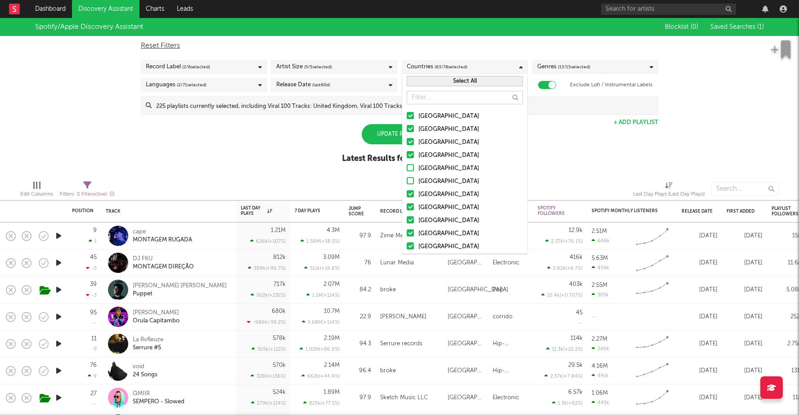
click at [407, 179] on input "[GEOGRAPHIC_DATA]" at bounding box center [407, 181] width 0 height 11
click at [429, 193] on div "[GEOGRAPHIC_DATA]" at bounding box center [471, 195] width 104 height 11
click at [407, 193] on input "[GEOGRAPHIC_DATA]" at bounding box center [407, 195] width 0 height 11
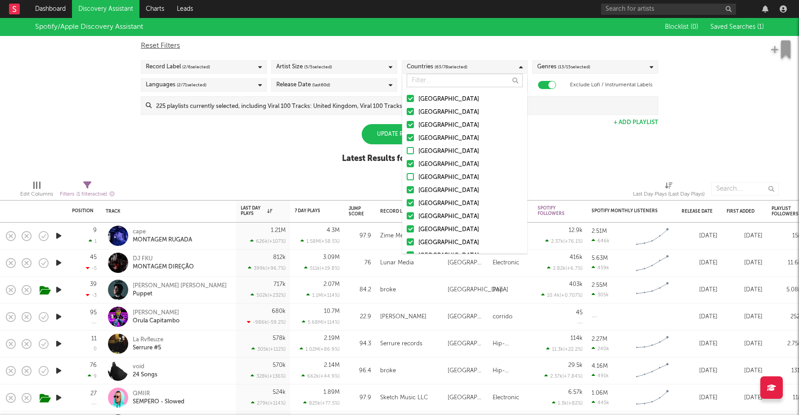
click at [438, 203] on div "[GEOGRAPHIC_DATA]" at bounding box center [471, 204] width 104 height 11
click at [407, 203] on input "[GEOGRAPHIC_DATA]" at bounding box center [407, 204] width 0 height 11
click at [429, 216] on div "[GEOGRAPHIC_DATA]" at bounding box center [471, 217] width 104 height 11
click at [407, 216] on input "[GEOGRAPHIC_DATA]" at bounding box center [407, 217] width 0 height 11
click at [429, 226] on div "[GEOGRAPHIC_DATA]" at bounding box center [471, 230] width 104 height 11
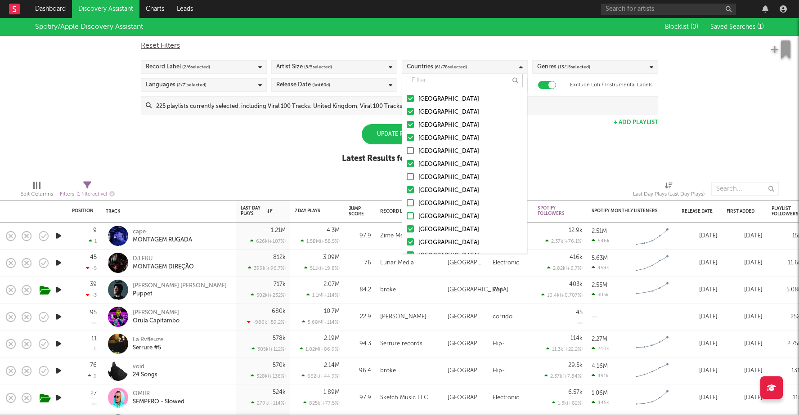
click at [407, 226] on input "[GEOGRAPHIC_DATA]" at bounding box center [407, 230] width 0 height 11
click at [428, 240] on div "[GEOGRAPHIC_DATA]" at bounding box center [471, 243] width 104 height 11
click at [407, 240] on input "[GEOGRAPHIC_DATA]" at bounding box center [407, 243] width 0 height 11
click at [433, 155] on div "[GEOGRAPHIC_DATA]" at bounding box center [471, 153] width 104 height 11
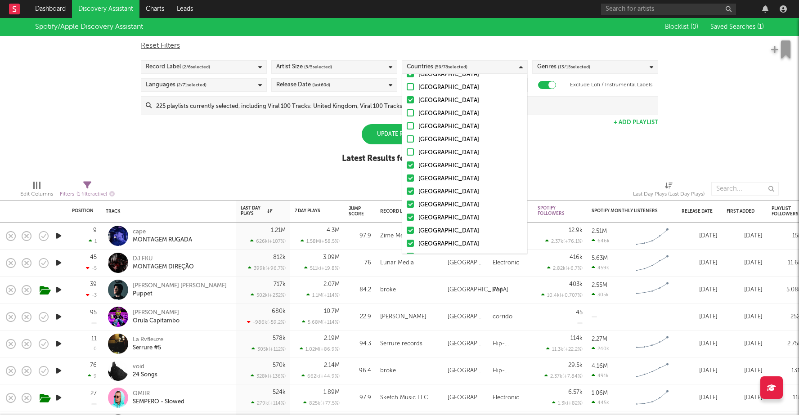
click at [407, 155] on input "[GEOGRAPHIC_DATA]" at bounding box center [407, 153] width 0 height 11
click at [433, 167] on div "[GEOGRAPHIC_DATA]" at bounding box center [471, 166] width 104 height 11
click at [407, 167] on input "[GEOGRAPHIC_DATA]" at bounding box center [407, 166] width 0 height 11
click at [433, 167] on div "[GEOGRAPHIC_DATA]" at bounding box center [471, 166] width 104 height 11
click at [407, 167] on input "[GEOGRAPHIC_DATA]" at bounding box center [407, 166] width 0 height 11
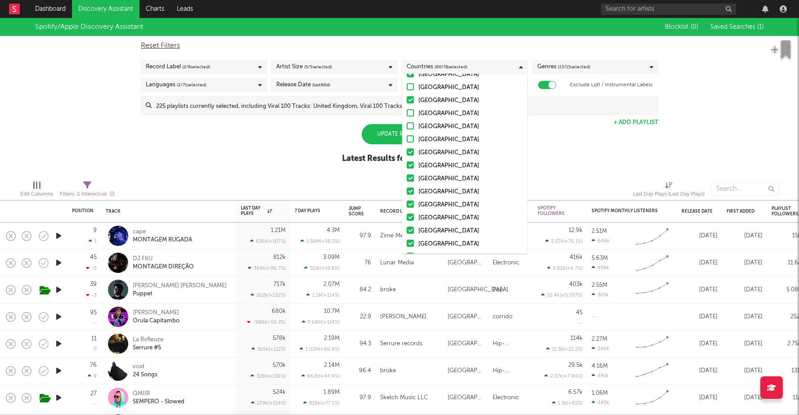
click at [433, 176] on div "[GEOGRAPHIC_DATA]" at bounding box center [471, 179] width 104 height 11
click at [407, 176] on input "[GEOGRAPHIC_DATA]" at bounding box center [407, 179] width 0 height 11
click at [433, 176] on div "[GEOGRAPHIC_DATA]" at bounding box center [471, 179] width 104 height 11
click at [407, 176] on input "[GEOGRAPHIC_DATA]" at bounding box center [407, 179] width 0 height 11
click at [433, 176] on div "[GEOGRAPHIC_DATA]" at bounding box center [471, 179] width 104 height 11
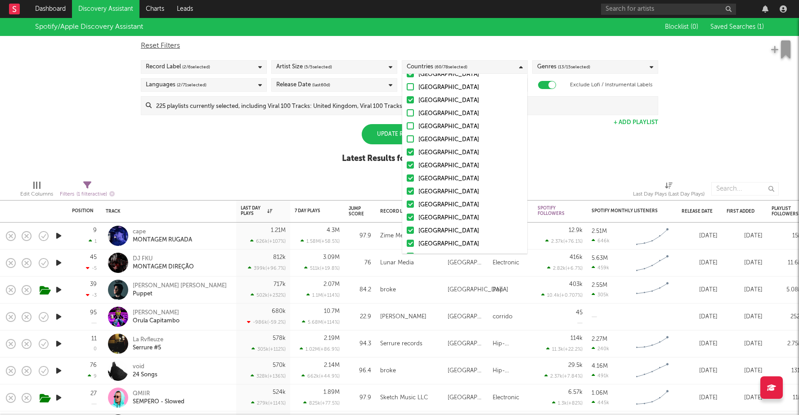
click at [407, 176] on input "[GEOGRAPHIC_DATA]" at bounding box center [407, 179] width 0 height 11
click at [426, 191] on div "[GEOGRAPHIC_DATA]" at bounding box center [471, 192] width 104 height 11
click at [407, 191] on input "[GEOGRAPHIC_DATA]" at bounding box center [407, 192] width 0 height 11
click at [426, 202] on div "[GEOGRAPHIC_DATA]" at bounding box center [471, 205] width 104 height 11
click at [407, 202] on input "[GEOGRAPHIC_DATA]" at bounding box center [407, 205] width 0 height 11
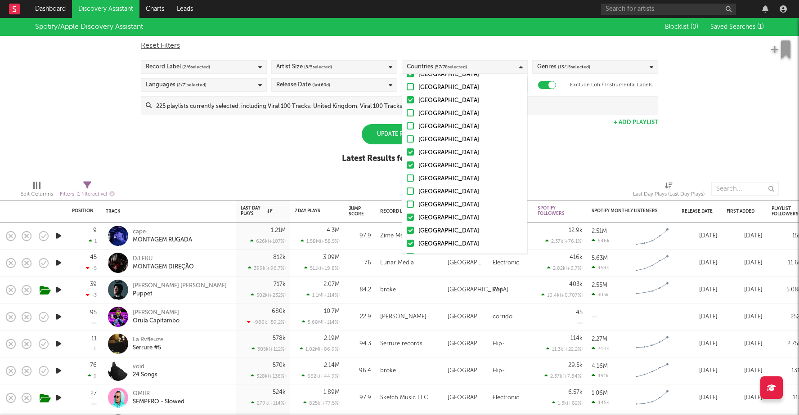
click at [427, 227] on div "[GEOGRAPHIC_DATA]" at bounding box center [471, 231] width 104 height 11
click at [407, 227] on input "[GEOGRAPHIC_DATA]" at bounding box center [407, 231] width 0 height 11
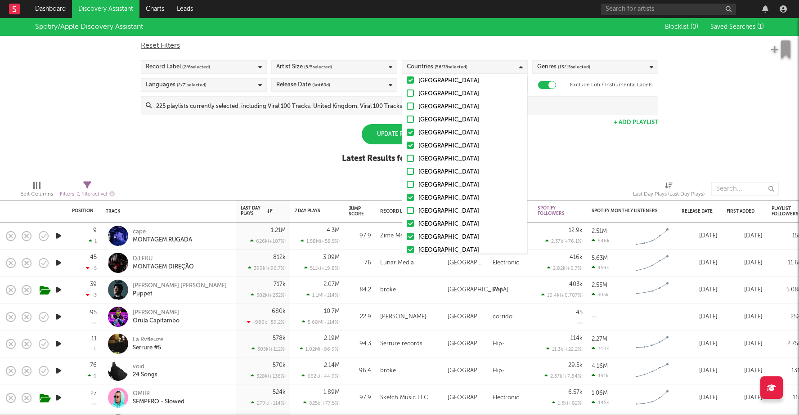
scroll to position [133, 0]
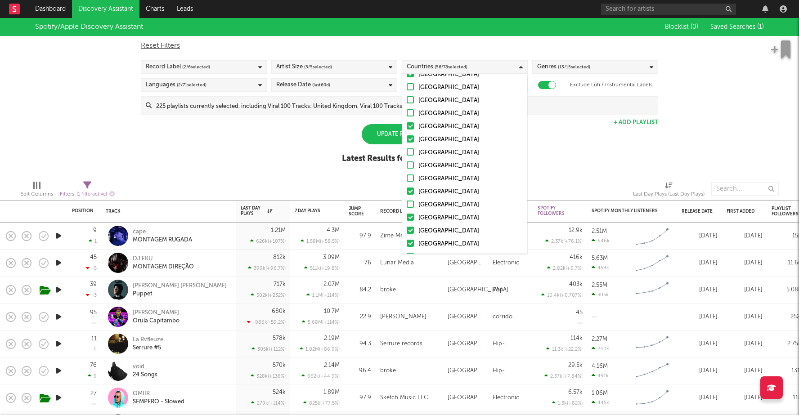
click at [427, 217] on div "[GEOGRAPHIC_DATA]" at bounding box center [471, 218] width 104 height 11
click at [407, 217] on input "[GEOGRAPHIC_DATA]" at bounding box center [407, 218] width 0 height 11
click at [427, 227] on div "[GEOGRAPHIC_DATA]" at bounding box center [471, 231] width 104 height 11
click at [407, 227] on input "[GEOGRAPHIC_DATA]" at bounding box center [407, 231] width 0 height 11
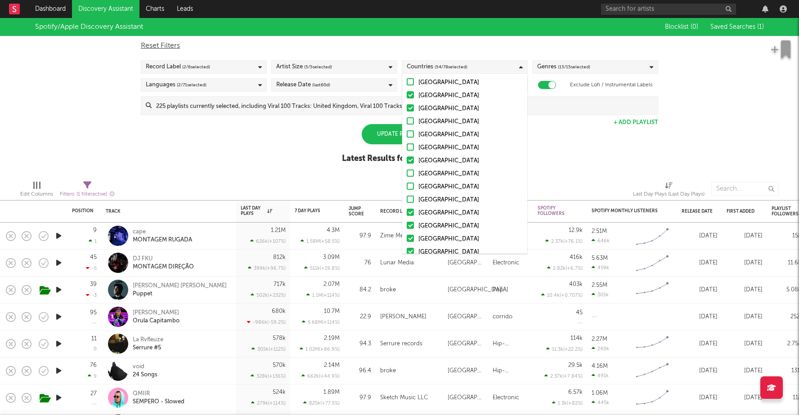
scroll to position [196, 0]
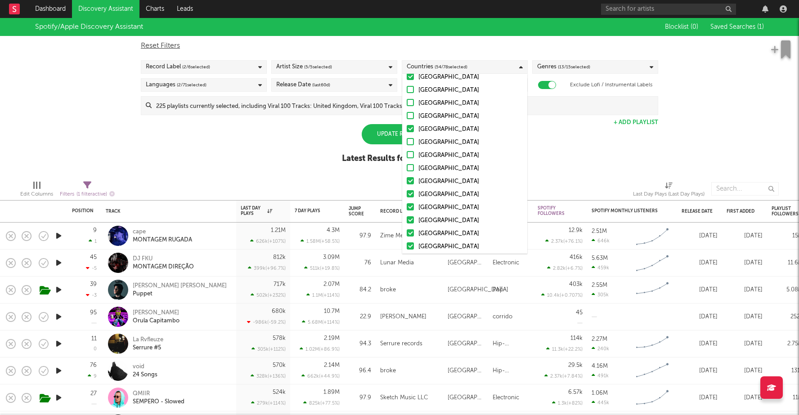
click at [426, 181] on div "[GEOGRAPHIC_DATA]" at bounding box center [471, 181] width 104 height 11
click at [407, 181] on input "[GEOGRAPHIC_DATA]" at bounding box center [407, 181] width 0 height 11
click at [429, 198] on div "[GEOGRAPHIC_DATA]" at bounding box center [471, 195] width 104 height 11
click at [407, 198] on input "[GEOGRAPHIC_DATA]" at bounding box center [407, 195] width 0 height 11
click at [430, 205] on div "[GEOGRAPHIC_DATA]" at bounding box center [471, 208] width 104 height 11
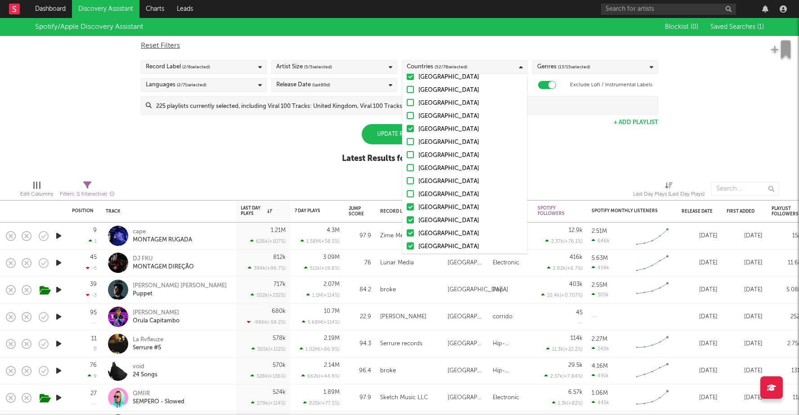
click at [407, 205] on input "[GEOGRAPHIC_DATA]" at bounding box center [407, 208] width 0 height 11
click at [429, 216] on div "[GEOGRAPHIC_DATA]" at bounding box center [471, 221] width 104 height 11
click at [407, 216] on input "[GEOGRAPHIC_DATA]" at bounding box center [407, 221] width 0 height 11
click at [429, 230] on div "[GEOGRAPHIC_DATA]" at bounding box center [471, 234] width 104 height 11
click at [407, 230] on input "[GEOGRAPHIC_DATA]" at bounding box center [407, 234] width 0 height 11
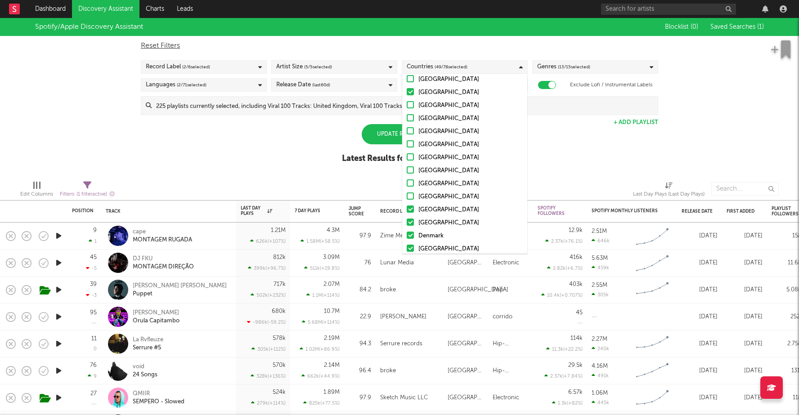
scroll to position [240, 0]
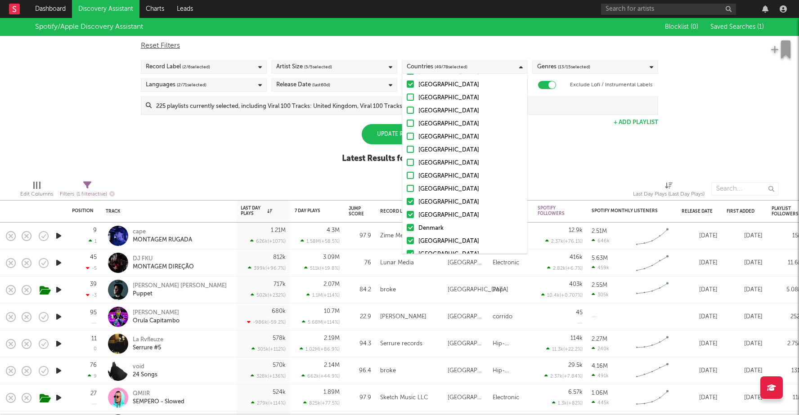
click at [439, 201] on div "[GEOGRAPHIC_DATA]" at bounding box center [471, 202] width 104 height 11
click at [407, 201] on input "[GEOGRAPHIC_DATA]" at bounding box center [407, 202] width 0 height 11
click at [436, 213] on div "[GEOGRAPHIC_DATA]" at bounding box center [471, 215] width 104 height 11
click at [407, 213] on input "[GEOGRAPHIC_DATA]" at bounding box center [407, 215] width 0 height 11
click at [435, 230] on div "Denmark" at bounding box center [471, 228] width 104 height 11
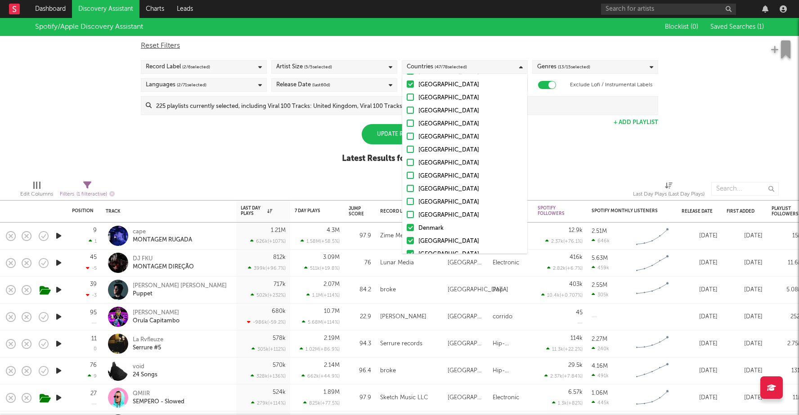
click at [407, 230] on input "Denmark" at bounding box center [407, 228] width 0 height 11
click at [434, 245] on div "[GEOGRAPHIC_DATA]" at bounding box center [471, 241] width 104 height 11
click at [407, 245] on input "[GEOGRAPHIC_DATA]" at bounding box center [407, 241] width 0 height 11
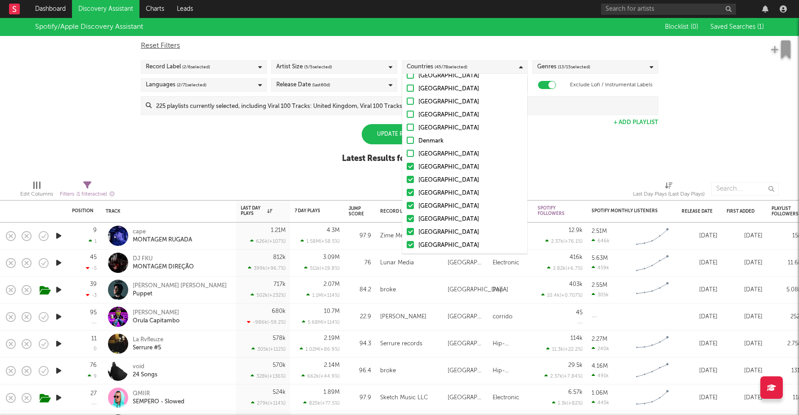
click at [429, 169] on div "[GEOGRAPHIC_DATA]" at bounding box center [471, 167] width 104 height 11
click at [407, 169] on input "[GEOGRAPHIC_DATA]" at bounding box center [407, 167] width 0 height 11
click at [430, 190] on div "[GEOGRAPHIC_DATA]" at bounding box center [471, 193] width 104 height 11
click at [407, 190] on input "[GEOGRAPHIC_DATA]" at bounding box center [407, 193] width 0 height 11
click at [430, 199] on div "[GEOGRAPHIC_DATA] [GEOGRAPHIC_DATA] [GEOGRAPHIC_DATA] [GEOGRAPHIC_DATA] [GEOGRA…" at bounding box center [464, 291] width 125 height 1025
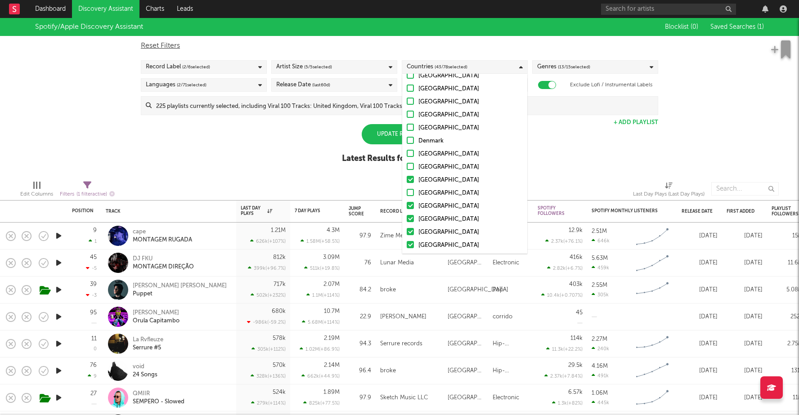
click at [430, 201] on div "[GEOGRAPHIC_DATA]" at bounding box center [471, 206] width 104 height 11
click at [407, 201] on input "[GEOGRAPHIC_DATA]" at bounding box center [407, 206] width 0 height 11
click at [428, 218] on div "[GEOGRAPHIC_DATA]" at bounding box center [471, 219] width 104 height 11
click at [407, 218] on input "[GEOGRAPHIC_DATA]" at bounding box center [407, 219] width 0 height 11
click at [428, 230] on div "[GEOGRAPHIC_DATA]" at bounding box center [471, 232] width 104 height 11
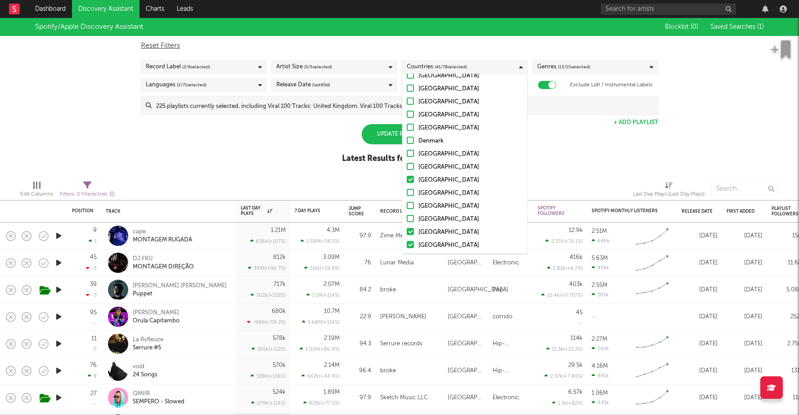
click at [407, 230] on input "[GEOGRAPHIC_DATA]" at bounding box center [407, 232] width 0 height 11
drag, startPoint x: 429, startPoint y: 203, endPoint x: 429, endPoint y: 212, distance: 8.6
click at [429, 203] on div "[GEOGRAPHIC_DATA]" at bounding box center [471, 205] width 104 height 11
click at [407, 203] on input "[GEOGRAPHIC_DATA]" at bounding box center [407, 205] width 0 height 11
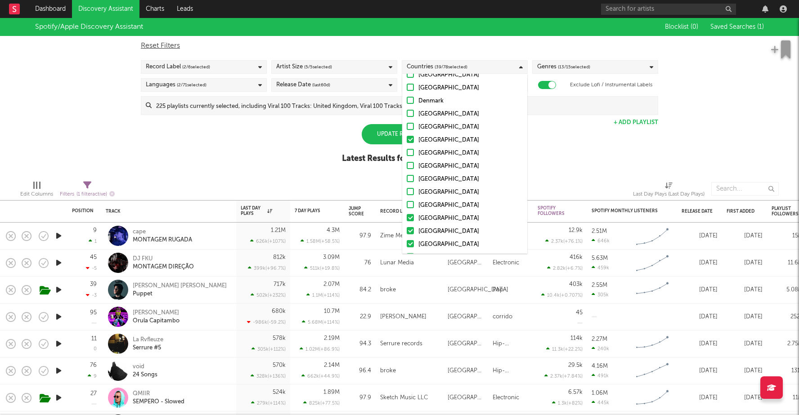
click at [429, 215] on div "[GEOGRAPHIC_DATA]" at bounding box center [471, 218] width 104 height 11
click at [407, 215] on input "[GEOGRAPHIC_DATA]" at bounding box center [407, 218] width 0 height 11
click at [429, 227] on div "[GEOGRAPHIC_DATA]" at bounding box center [471, 231] width 104 height 11
click at [407, 227] on input "[GEOGRAPHIC_DATA]" at bounding box center [407, 231] width 0 height 11
click at [429, 242] on div "[GEOGRAPHIC_DATA]" at bounding box center [471, 244] width 104 height 11
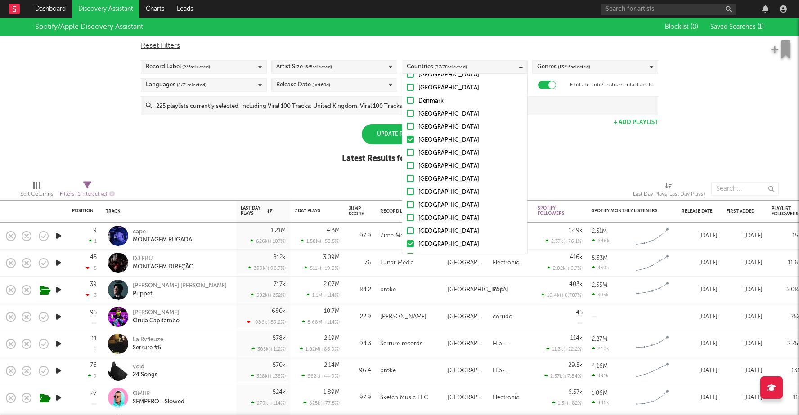
click at [407, 242] on input "[GEOGRAPHIC_DATA]" at bounding box center [407, 244] width 0 height 11
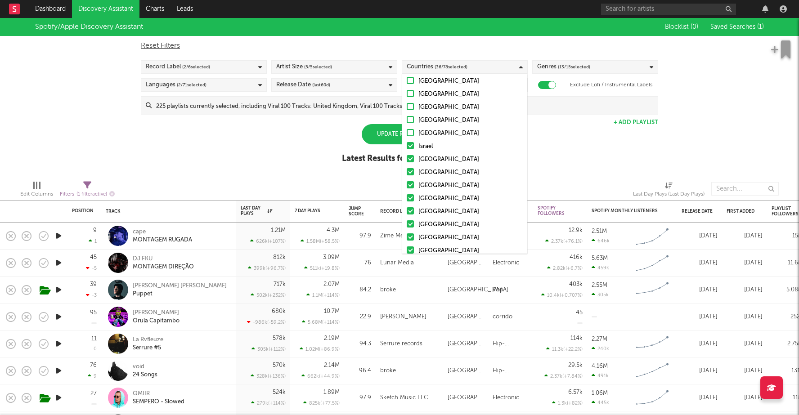
click at [425, 146] on div "Israel" at bounding box center [471, 146] width 104 height 11
click at [407, 146] on input "Israel" at bounding box center [407, 146] width 0 height 11
click at [425, 157] on div "[GEOGRAPHIC_DATA]" at bounding box center [471, 159] width 104 height 11
click at [407, 157] on input "[GEOGRAPHIC_DATA]" at bounding box center [407, 159] width 0 height 11
click at [425, 170] on div "[GEOGRAPHIC_DATA]" at bounding box center [471, 172] width 104 height 11
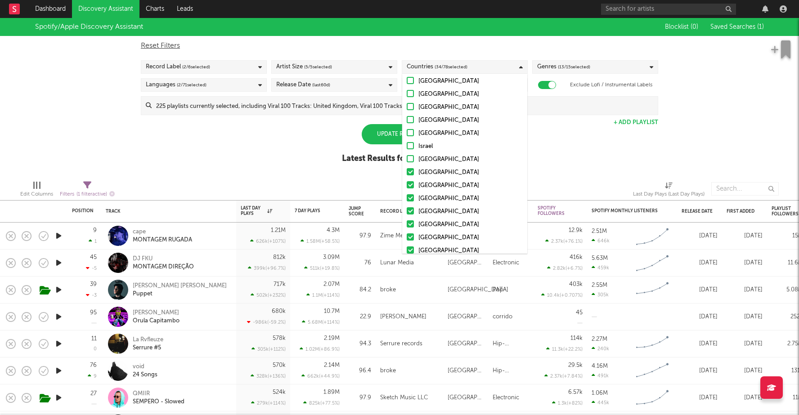
click at [407, 170] on input "[GEOGRAPHIC_DATA]" at bounding box center [407, 172] width 0 height 11
click at [425, 184] on div "[GEOGRAPHIC_DATA]" at bounding box center [471, 186] width 104 height 11
click at [407, 184] on input "[GEOGRAPHIC_DATA]" at bounding box center [407, 186] width 0 height 11
click at [425, 197] on div "[GEOGRAPHIC_DATA]" at bounding box center [471, 199] width 104 height 11
click at [407, 197] on input "[GEOGRAPHIC_DATA]" at bounding box center [407, 199] width 0 height 11
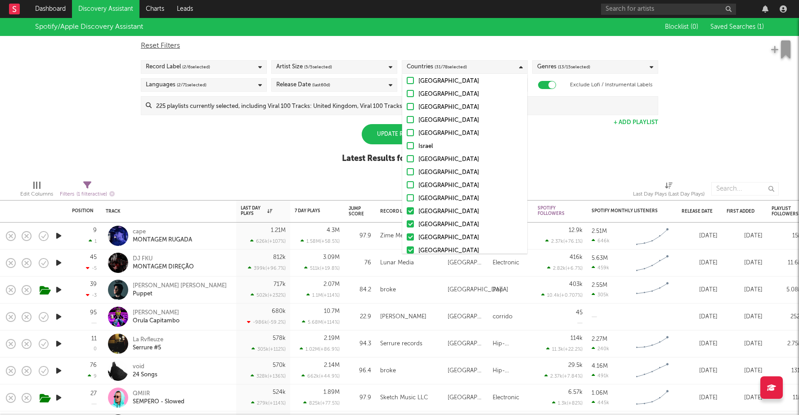
click at [425, 207] on div "[GEOGRAPHIC_DATA]" at bounding box center [471, 212] width 104 height 11
click at [407, 207] on input "[GEOGRAPHIC_DATA]" at bounding box center [407, 212] width 0 height 11
click at [425, 223] on div "[GEOGRAPHIC_DATA]" at bounding box center [471, 225] width 104 height 11
click at [407, 223] on input "[GEOGRAPHIC_DATA]" at bounding box center [407, 225] width 0 height 11
click at [427, 233] on div "[GEOGRAPHIC_DATA]" at bounding box center [471, 238] width 104 height 11
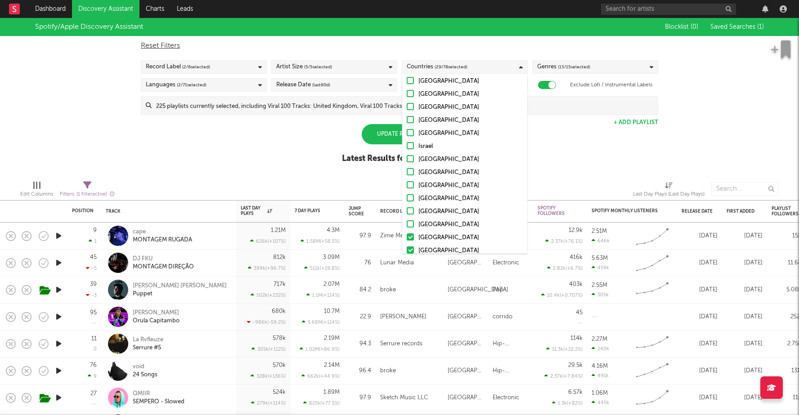
click at [407, 233] on input "[GEOGRAPHIC_DATA]" at bounding box center [407, 238] width 0 height 11
click at [438, 197] on div "[GEOGRAPHIC_DATA]" at bounding box center [471, 198] width 104 height 11
click at [407, 197] on input "[GEOGRAPHIC_DATA]" at bounding box center [407, 198] width 0 height 11
click at [438, 209] on div "[GEOGRAPHIC_DATA]" at bounding box center [471, 211] width 104 height 11
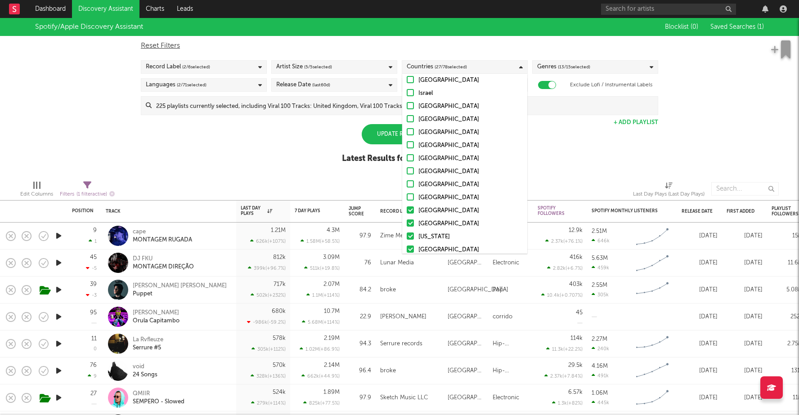
click at [407, 209] on input "[GEOGRAPHIC_DATA]" at bounding box center [407, 211] width 0 height 11
click at [438, 226] on div "[GEOGRAPHIC_DATA]" at bounding box center [471, 224] width 104 height 11
click at [407, 226] on input "[GEOGRAPHIC_DATA]" at bounding box center [407, 224] width 0 height 11
click at [439, 241] on div "[US_STATE]" at bounding box center [471, 237] width 104 height 11
click at [407, 241] on input "[US_STATE]" at bounding box center [407, 237] width 0 height 11
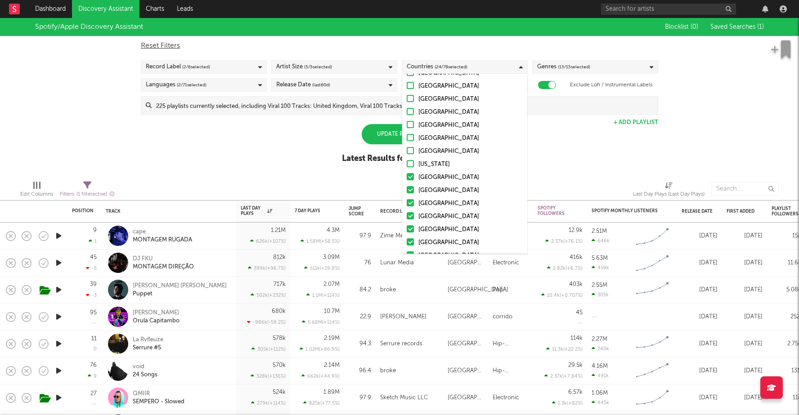
scroll to position [609, 0]
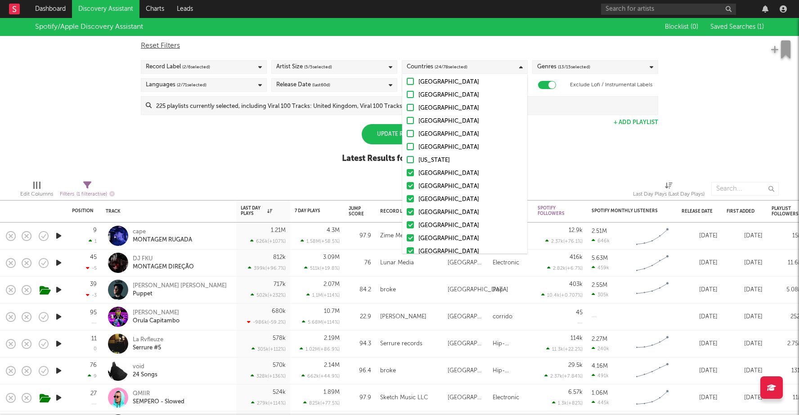
click at [436, 174] on div "[GEOGRAPHIC_DATA]" at bounding box center [471, 173] width 104 height 11
click at [407, 174] on input "[GEOGRAPHIC_DATA]" at bounding box center [407, 173] width 0 height 11
click at [432, 185] on div "[GEOGRAPHIC_DATA]" at bounding box center [471, 186] width 104 height 11
click at [407, 185] on input "[GEOGRAPHIC_DATA]" at bounding box center [407, 186] width 0 height 11
click at [432, 202] on div "[GEOGRAPHIC_DATA]" at bounding box center [471, 199] width 104 height 11
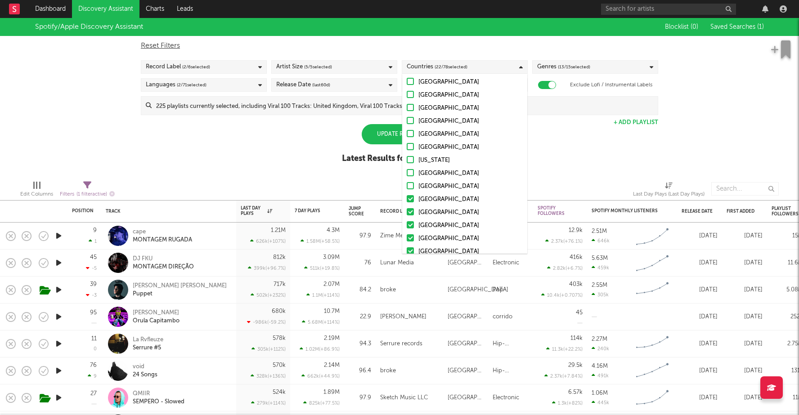
click at [407, 202] on input "[GEOGRAPHIC_DATA]" at bounding box center [407, 199] width 0 height 11
click at [432, 213] on div "[GEOGRAPHIC_DATA]" at bounding box center [471, 213] width 104 height 11
click at [407, 213] on input "[GEOGRAPHIC_DATA]" at bounding box center [407, 213] width 0 height 11
click at [432, 226] on div "[GEOGRAPHIC_DATA]" at bounding box center [471, 226] width 104 height 11
click at [407, 226] on input "[GEOGRAPHIC_DATA]" at bounding box center [407, 226] width 0 height 11
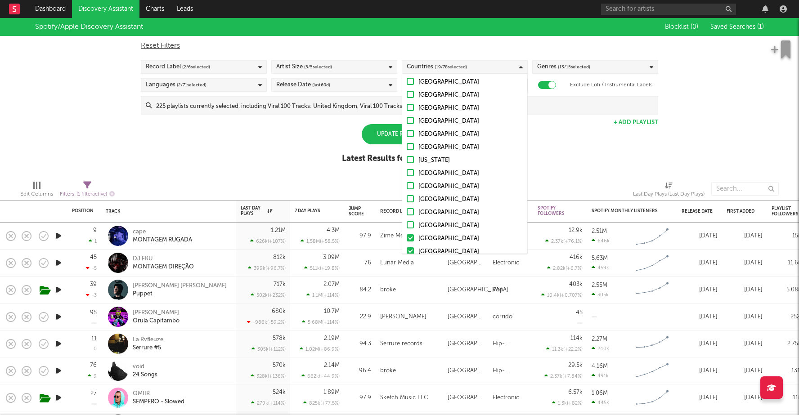
click at [430, 238] on div "[GEOGRAPHIC_DATA]" at bounding box center [471, 239] width 104 height 11
click at [407, 238] on input "[GEOGRAPHIC_DATA]" at bounding box center [407, 239] width 0 height 11
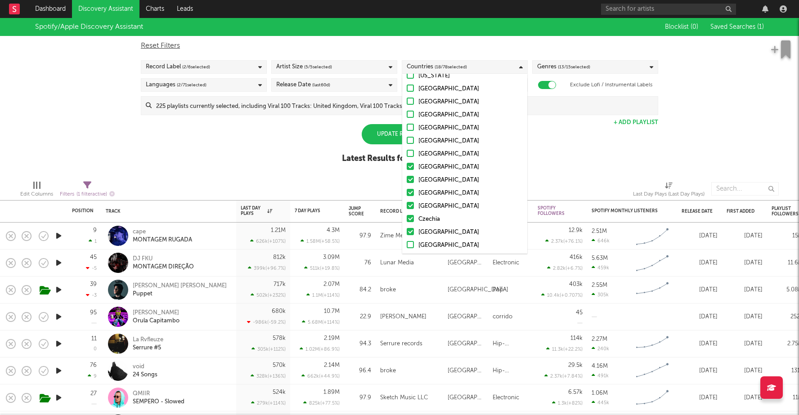
scroll to position [712, 0]
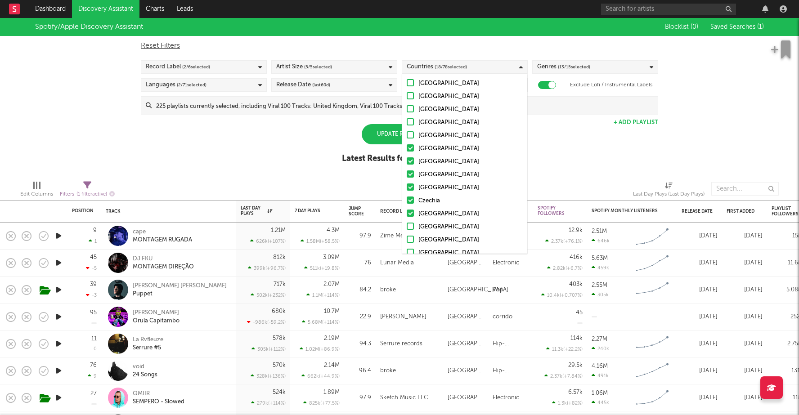
click at [429, 163] on div "[GEOGRAPHIC_DATA]" at bounding box center [471, 162] width 104 height 11
click at [407, 163] on input "[GEOGRAPHIC_DATA]" at bounding box center [407, 162] width 0 height 11
click at [429, 145] on div "[GEOGRAPHIC_DATA]" at bounding box center [471, 149] width 104 height 11
click at [407, 145] on input "[GEOGRAPHIC_DATA]" at bounding box center [407, 149] width 0 height 11
click at [429, 179] on div "[GEOGRAPHIC_DATA]" at bounding box center [471, 175] width 104 height 11
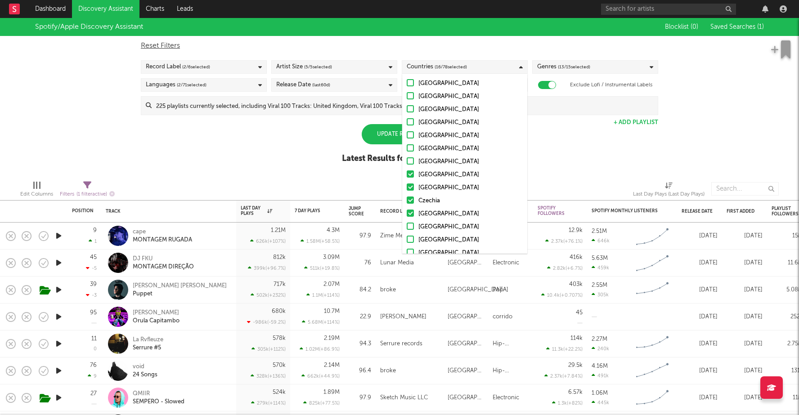
click at [407, 179] on input "[GEOGRAPHIC_DATA]" at bounding box center [407, 175] width 0 height 11
click at [429, 185] on div "[GEOGRAPHIC_DATA]" at bounding box center [471, 188] width 104 height 11
click at [407, 185] on input "[GEOGRAPHIC_DATA]" at bounding box center [407, 188] width 0 height 11
click at [429, 198] on div "Czechia" at bounding box center [471, 201] width 104 height 11
click at [407, 198] on input "Czechia" at bounding box center [407, 201] width 0 height 11
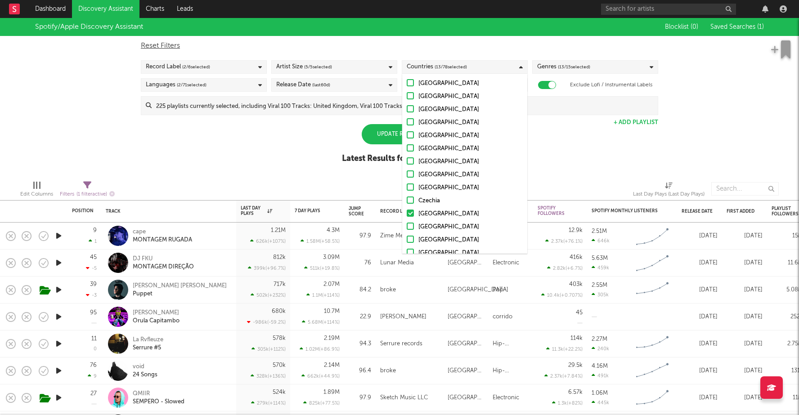
click at [429, 212] on div "[GEOGRAPHIC_DATA]" at bounding box center [471, 214] width 104 height 11
click at [407, 212] on input "[GEOGRAPHIC_DATA]" at bounding box center [407, 214] width 0 height 11
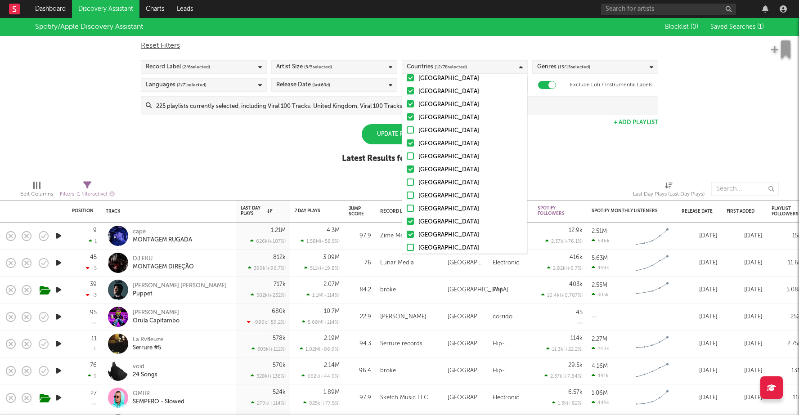
scroll to position [0, 0]
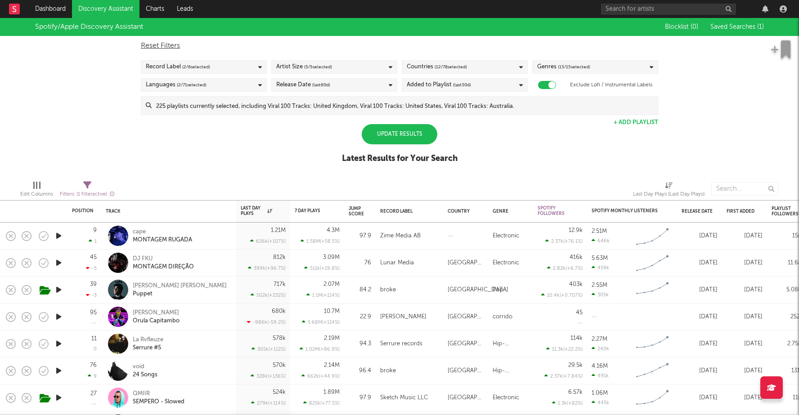
click at [569, 147] on div "Spotify/Apple Discovery Assistant Blocklist ( 0 ) Saved Searches ( 1 ) Reset Fi…" at bounding box center [399, 95] width 799 height 155
click at [569, 67] on span "( 13 / 15 selected)" at bounding box center [574, 67] width 32 height 11
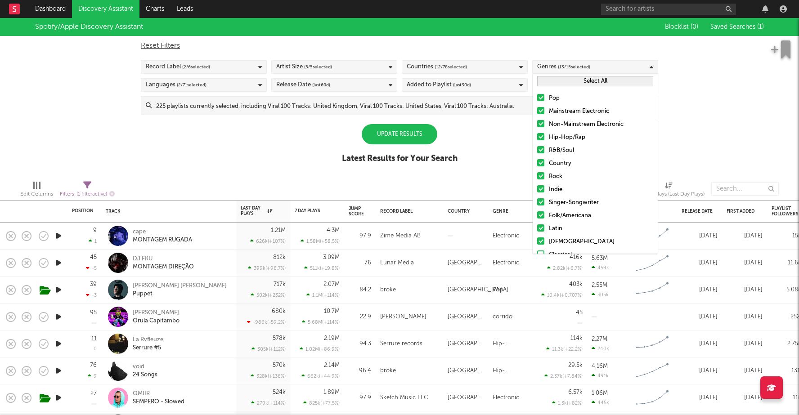
click at [498, 162] on div "Spotify/Apple Discovery Assistant Blocklist ( 0 ) Saved Searches ( 1 ) Reset Fi…" at bounding box center [399, 95] width 799 height 155
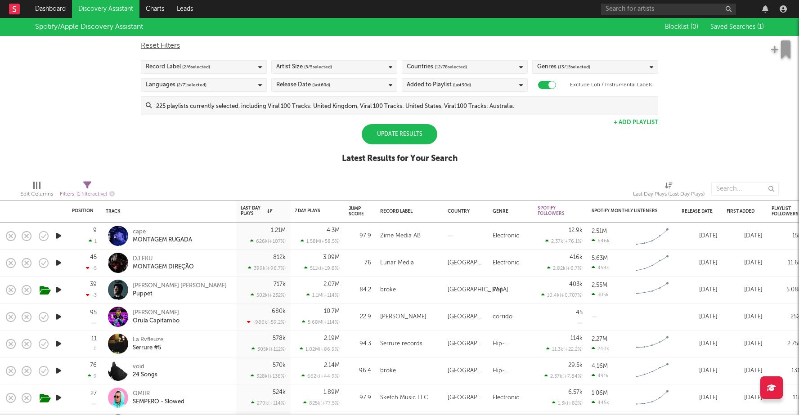
click at [408, 133] on div "Update Results" at bounding box center [400, 134] width 76 height 20
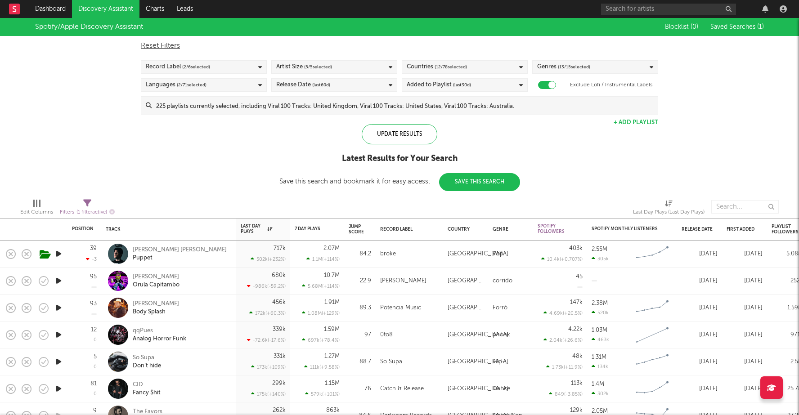
click at [464, 185] on button "Save This Search" at bounding box center [479, 182] width 81 height 18
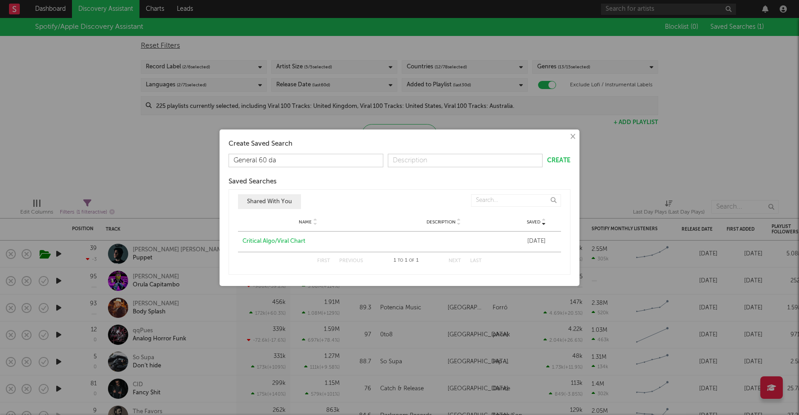
type input "General 60 day"
click at [566, 158] on button "Create" at bounding box center [558, 161] width 23 height 6
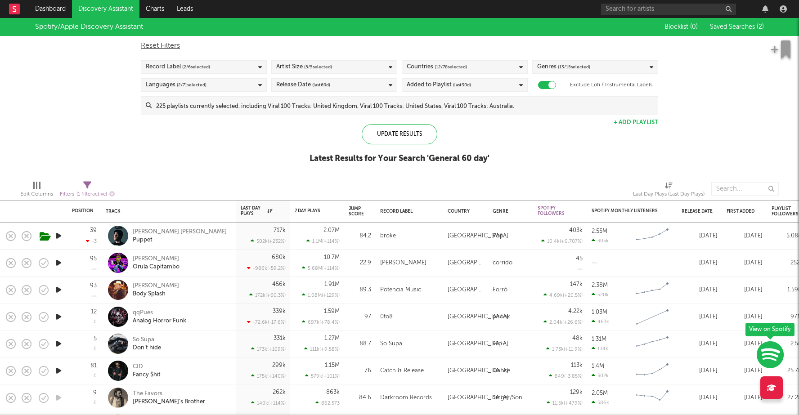
click at [439, 68] on span "( 12 / 78 selected)" at bounding box center [451, 67] width 32 height 11
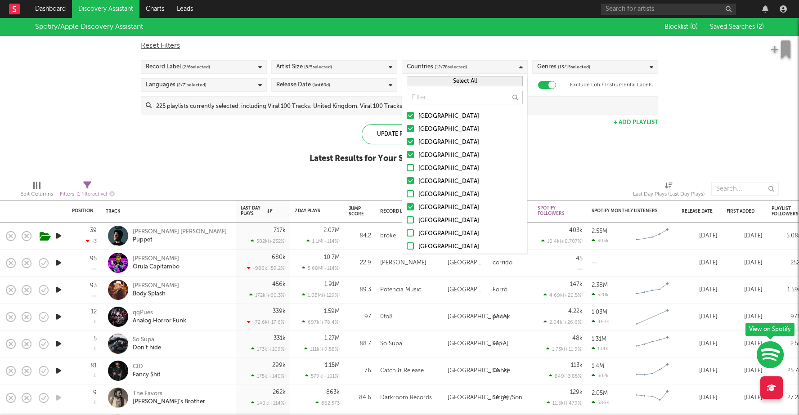
click at [413, 126] on div at bounding box center [410, 128] width 7 height 7
click at [407, 126] on input "[GEOGRAPHIC_DATA]" at bounding box center [407, 129] width 0 height 11
click at [413, 142] on div at bounding box center [410, 141] width 7 height 7
click at [407, 142] on input "[GEOGRAPHIC_DATA]" at bounding box center [407, 142] width 0 height 11
click at [410, 179] on div at bounding box center [410, 180] width 7 height 7
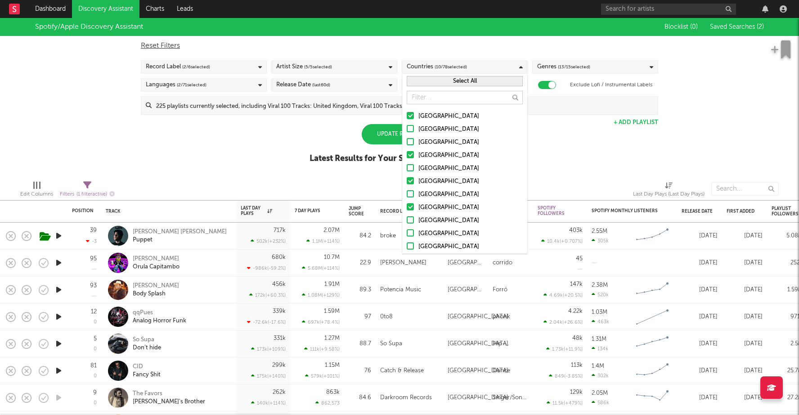
click at [407, 179] on input "[GEOGRAPHIC_DATA]" at bounding box center [407, 181] width 0 height 11
click at [409, 207] on div at bounding box center [410, 206] width 7 height 7
click at [407, 207] on input "[GEOGRAPHIC_DATA]" at bounding box center [407, 208] width 0 height 11
click at [411, 193] on div at bounding box center [410, 194] width 7 height 7
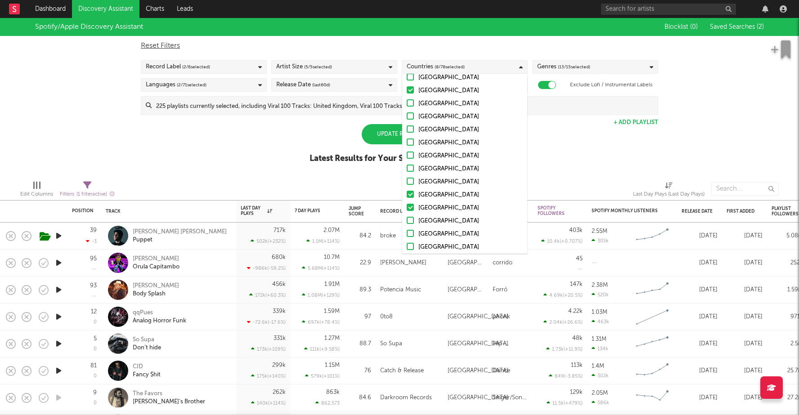
click at [407, 193] on input "[GEOGRAPHIC_DATA]" at bounding box center [407, 195] width 0 height 11
click at [411, 206] on div at bounding box center [410, 207] width 7 height 7
click at [407, 206] on input "[GEOGRAPHIC_DATA]" at bounding box center [407, 208] width 0 height 11
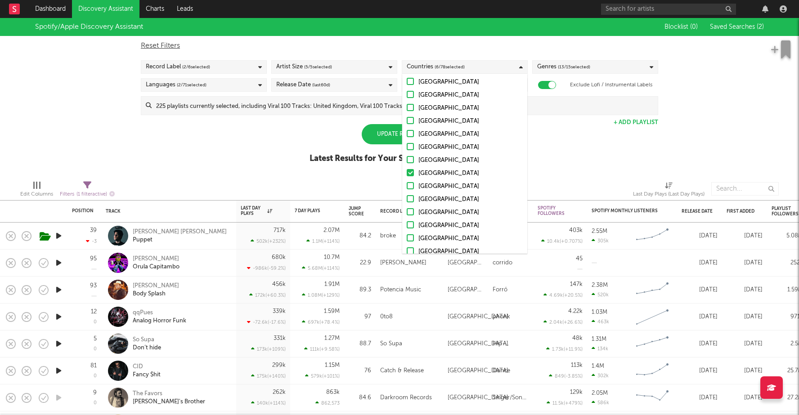
click at [411, 175] on div at bounding box center [410, 172] width 7 height 7
click at [407, 175] on input "[GEOGRAPHIC_DATA]" at bounding box center [407, 173] width 0 height 11
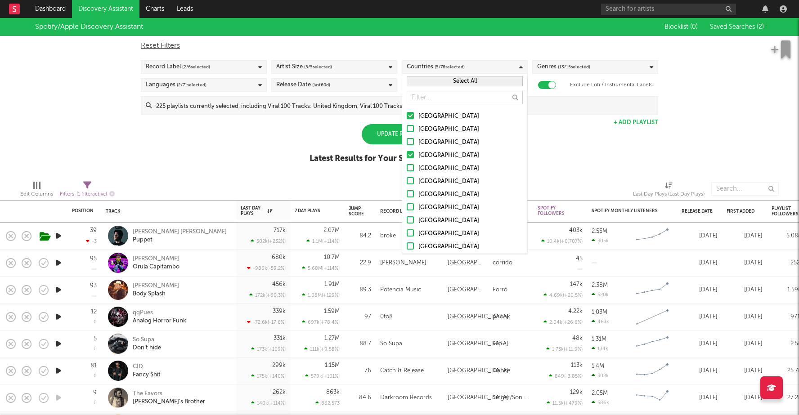
click at [307, 137] on div "Spotify/Apple Discovery Assistant Blocklist ( 0 ) Saved Searches ( 2 ) Reset Fi…" at bounding box center [399, 95] width 799 height 155
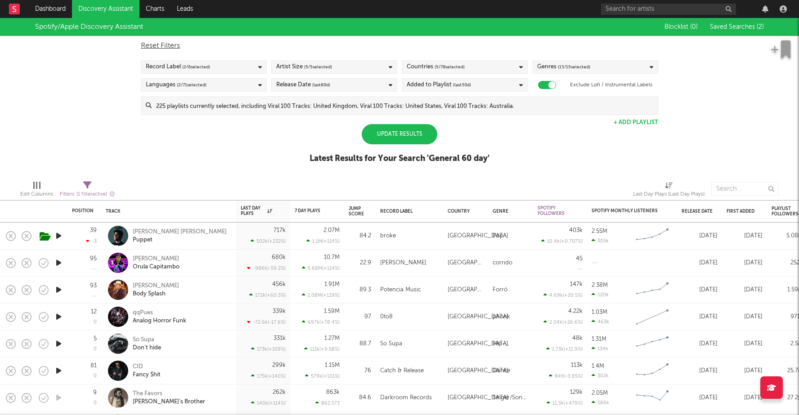
click at [392, 135] on div "Update Results" at bounding box center [400, 134] width 76 height 20
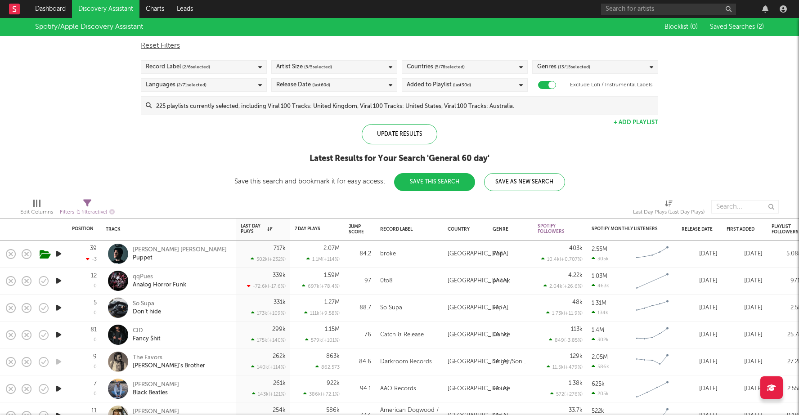
click at [436, 182] on button "Save This Search" at bounding box center [434, 182] width 81 height 18
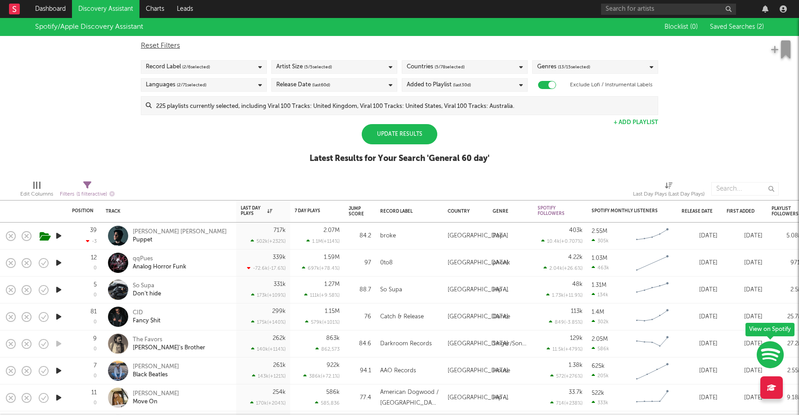
click at [403, 135] on div "Update Results" at bounding box center [400, 134] width 76 height 20
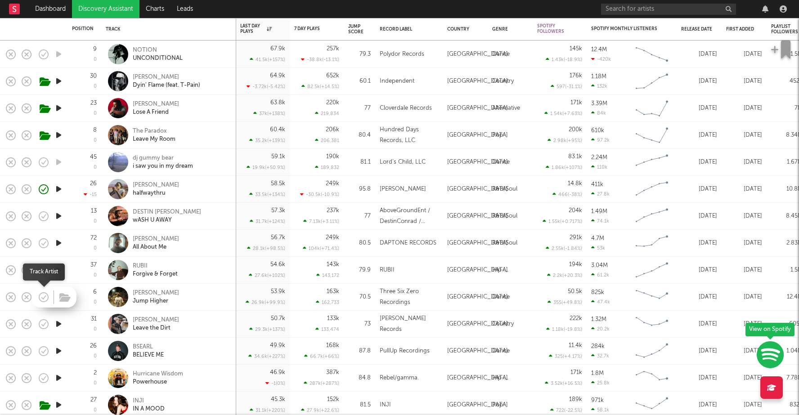
click at [44, 296] on icon "button" at bounding box center [43, 297] width 13 height 13
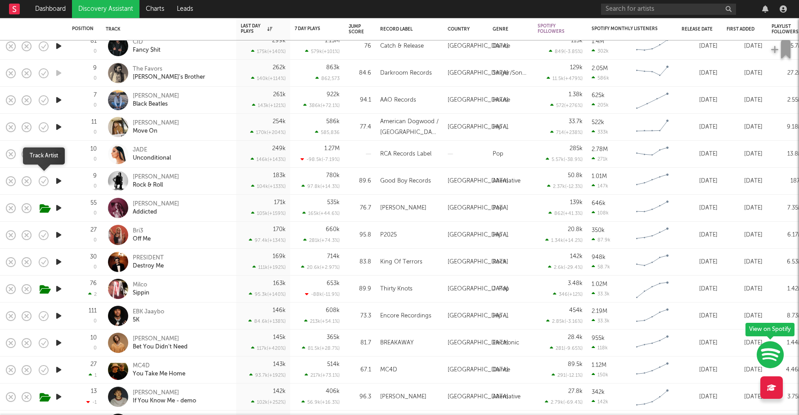
click at [44, 180] on icon "button" at bounding box center [43, 181] width 13 height 13
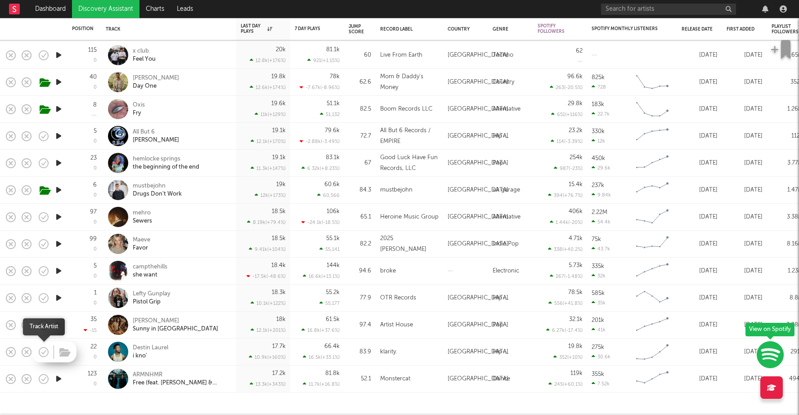
click at [42, 349] on icon "button" at bounding box center [43, 352] width 13 height 13
